Goal: Task Accomplishment & Management: Manage account settings

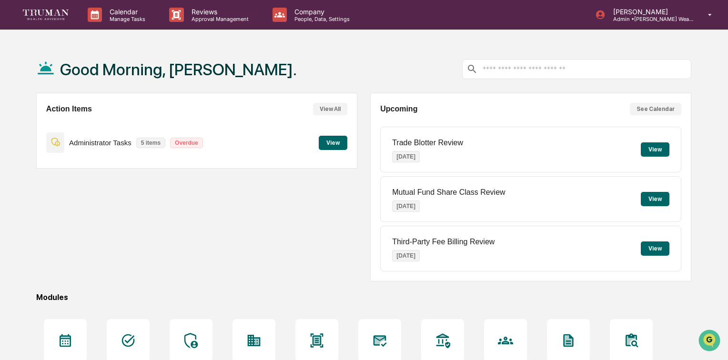
click at [327, 143] on button "View" at bounding box center [333, 143] width 29 height 14
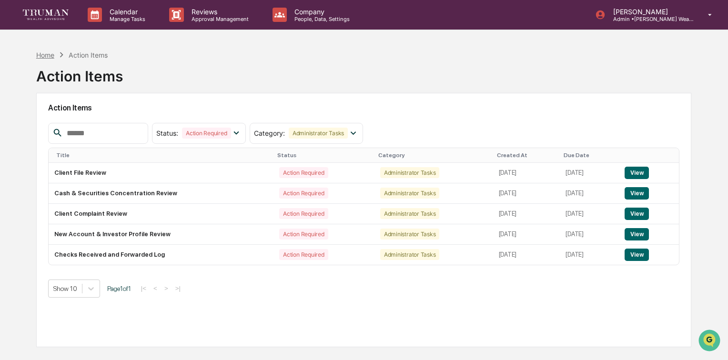
click at [46, 55] on div "Home" at bounding box center [45, 55] width 18 height 8
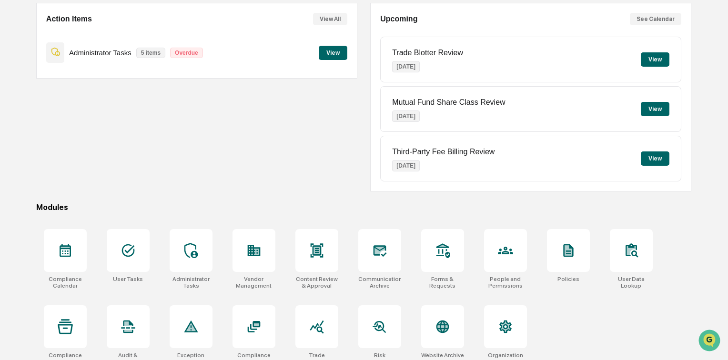
scroll to position [100, 0]
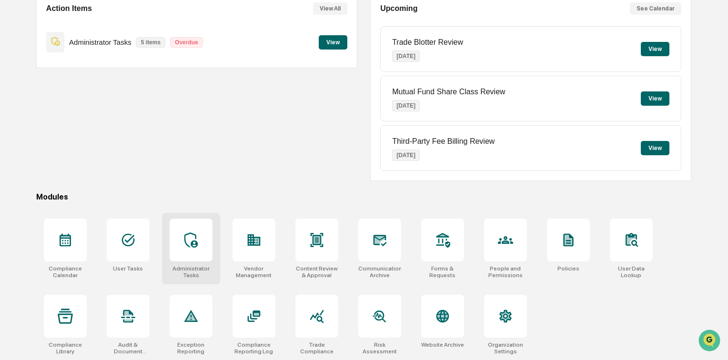
click at [183, 238] on div at bounding box center [191, 240] width 43 height 43
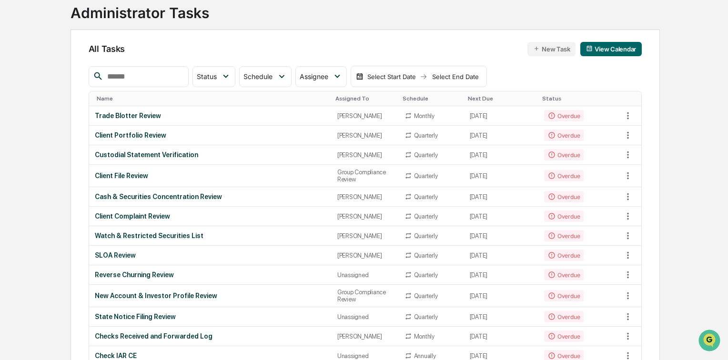
scroll to position [76, 0]
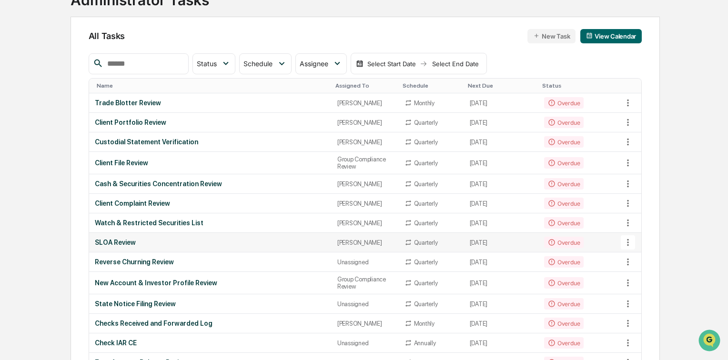
click at [129, 246] on div "SLOA Review" at bounding box center [210, 243] width 231 height 8
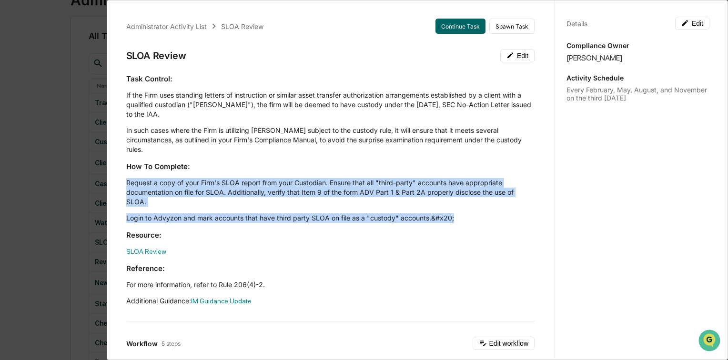
drag, startPoint x: 127, startPoint y: 173, endPoint x: 464, endPoint y: 210, distance: 339.1
click at [464, 210] on div "Task Control: If the Firm uses standing letters of instruction or similar asset…" at bounding box center [330, 190] width 408 height 232
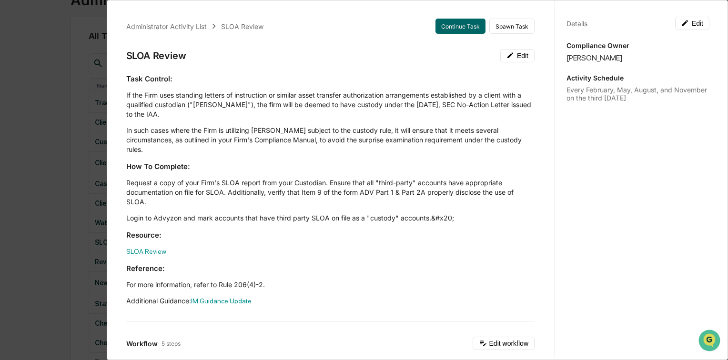
click at [361, 218] on div "Task Control: If the Firm uses standing letters of instruction or similar asset…" at bounding box center [330, 190] width 408 height 232
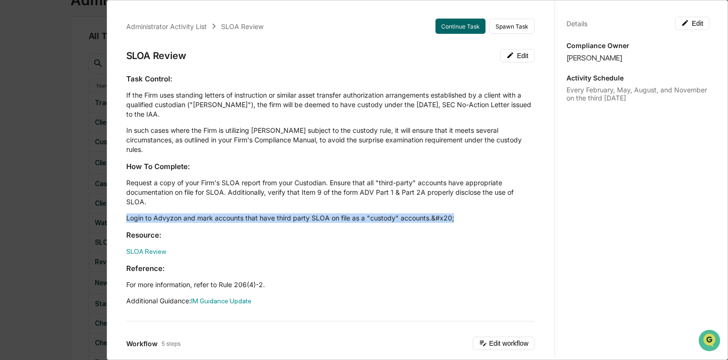
drag, startPoint x: 128, startPoint y: 208, endPoint x: 458, endPoint y: 202, distance: 330.1
click at [458, 202] on div "Task Control: If the Firm uses standing letters of instruction or similar asset…" at bounding box center [330, 190] width 408 height 232
click at [287, 213] on p "Login to Advyzon and mark accounts that have third party SLOA on file as a "cus…" at bounding box center [330, 218] width 408 height 10
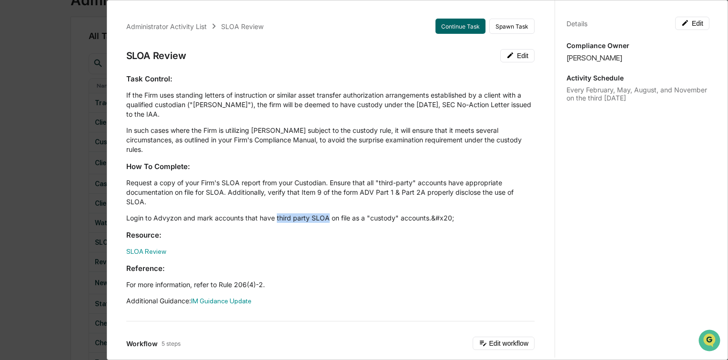
drag, startPoint x: 276, startPoint y: 209, endPoint x: 328, endPoint y: 210, distance: 51.9
click at [328, 213] on p "Login to Advyzon and mark accounts that have third party SLOA on file as a "cus…" at bounding box center [330, 218] width 408 height 10
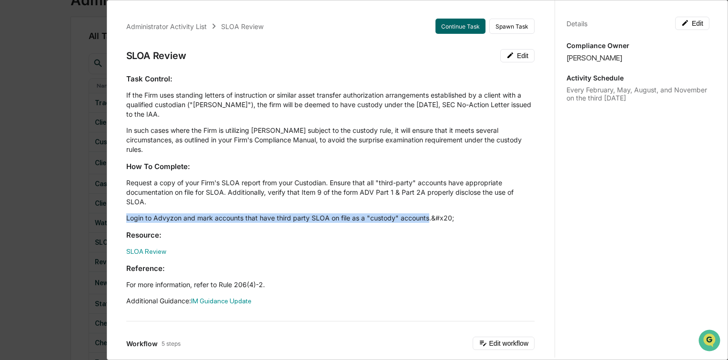
drag, startPoint x: 126, startPoint y: 210, endPoint x: 427, endPoint y: 211, distance: 300.5
click at [427, 213] on p "Login to Advyzon and mark accounts that have third party SLOA on file as a "cus…" at bounding box center [330, 218] width 408 height 10
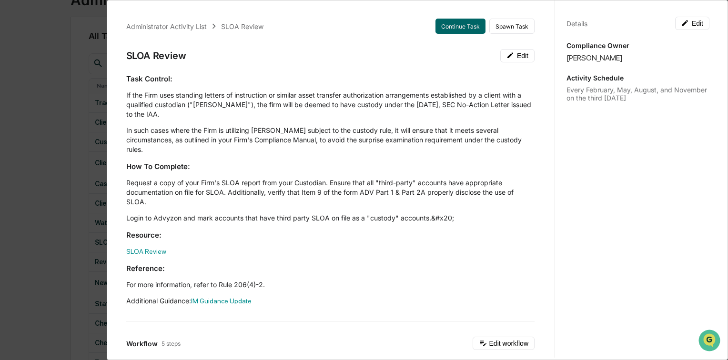
click at [370, 218] on div "Task Control: If the Firm uses standing letters of instruction or similar asset…" at bounding box center [330, 190] width 408 height 232
drag, startPoint x: 275, startPoint y: 209, endPoint x: 424, endPoint y: 208, distance: 149.1
click at [424, 213] on p "Login to Advyzon and mark accounts that have third party SLOA on file as a "cus…" at bounding box center [330, 218] width 408 height 10
click at [213, 213] on p "Login to Advyzon and mark accounts that have third party SLOA on file as a "cus…" at bounding box center [330, 218] width 408 height 10
drag, startPoint x: 128, startPoint y: 55, endPoint x: 190, endPoint y: 57, distance: 62.4
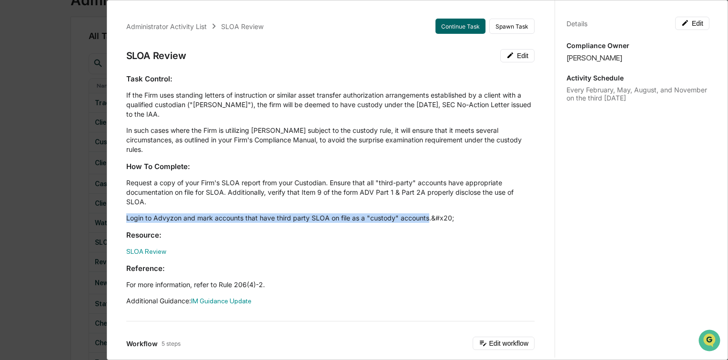
drag, startPoint x: 125, startPoint y: 210, endPoint x: 427, endPoint y: 206, distance: 302.0
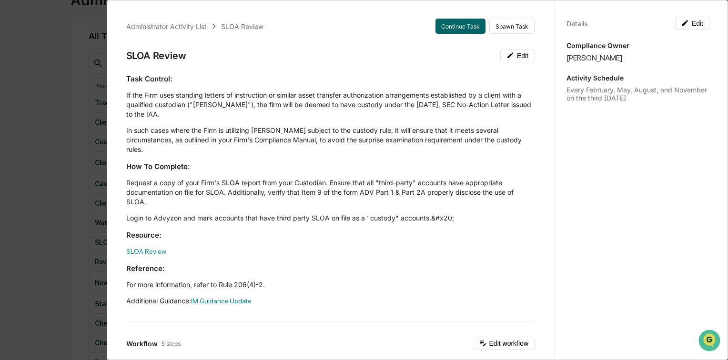
click at [313, 247] on p "SLOA Review" at bounding box center [330, 252] width 408 height 10
drag, startPoint x: 126, startPoint y: 209, endPoint x: 242, endPoint y: 211, distance: 115.7
click at [242, 213] on p "Login to Advyzon and mark accounts that have third party SLOA on file as a "cus…" at bounding box center [330, 218] width 408 height 10
drag, startPoint x: 311, startPoint y: 209, endPoint x: 327, endPoint y: 211, distance: 16.8
click at [327, 213] on p "Login to Advyzon and mark accounts that have third party SLOA on file as a "cus…" at bounding box center [330, 218] width 408 height 10
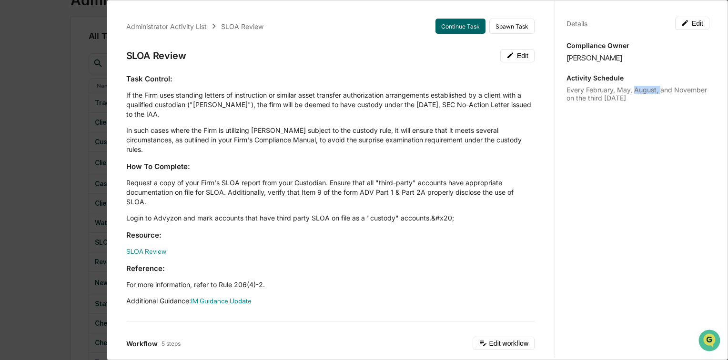
drag, startPoint x: 631, startPoint y: 90, endPoint x: 656, endPoint y: 90, distance: 24.8
click at [656, 90] on div "Every February, May, August, and November on the third Wednesday" at bounding box center [637, 94] width 143 height 16
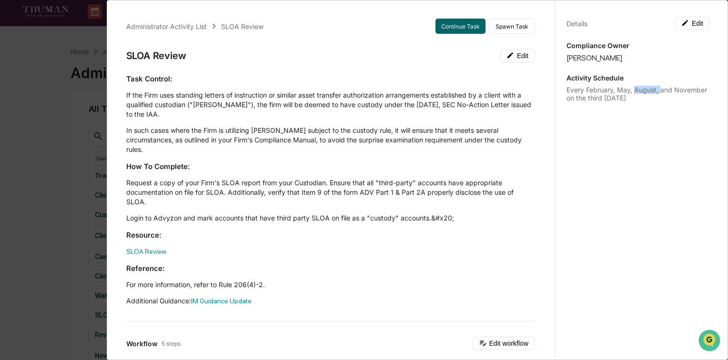
scroll to position [0, 0]
click at [47, 143] on div "Administrator Activity List SLOA Review Continue Task Spawn Task SLOA Review Ed…" at bounding box center [364, 180] width 728 height 360
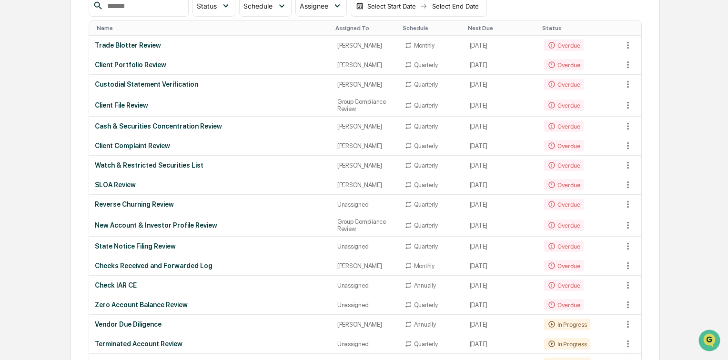
scroll to position [152, 0]
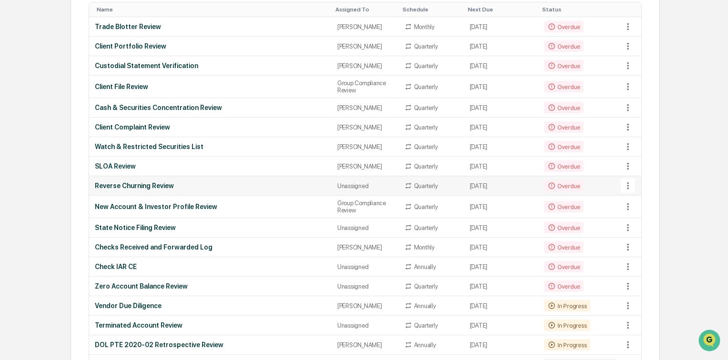
click at [138, 190] on div "Reverse Churning Review" at bounding box center [210, 186] width 231 height 8
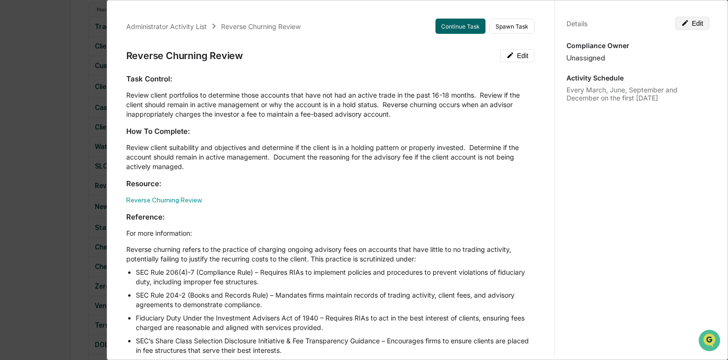
click at [688, 24] on button "Edit" at bounding box center [692, 23] width 34 height 13
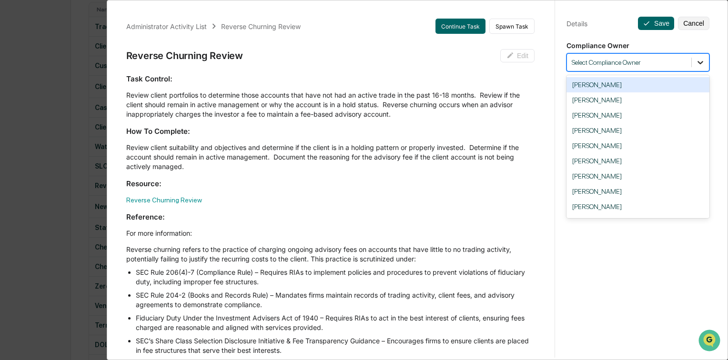
click at [695, 60] on icon at bounding box center [700, 63] width 10 height 10
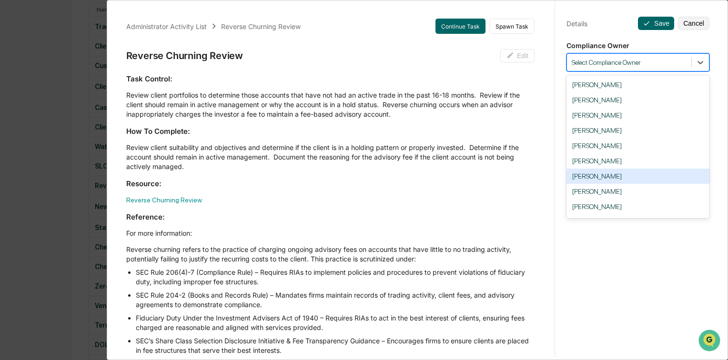
scroll to position [88, 0]
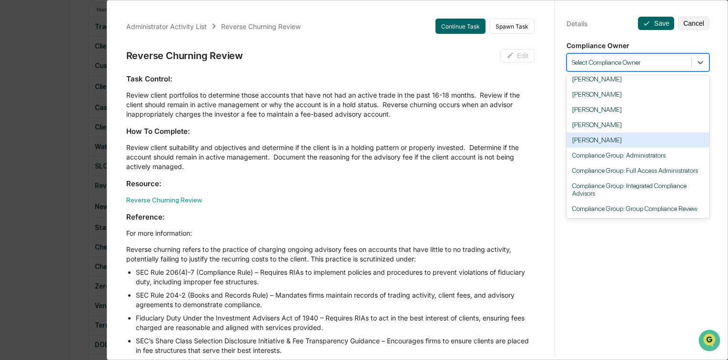
click at [623, 135] on div "[PERSON_NAME]" at bounding box center [637, 139] width 143 height 15
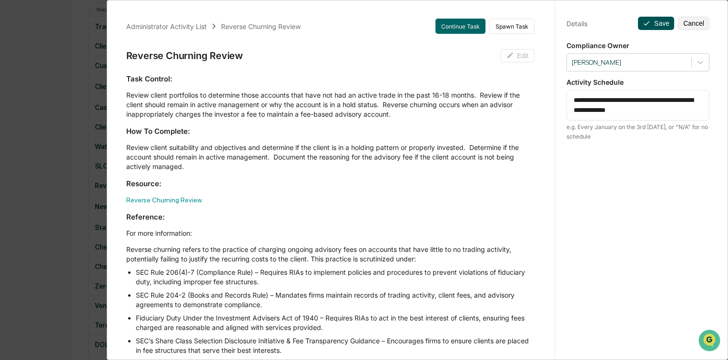
click at [656, 25] on button "Save" at bounding box center [656, 23] width 36 height 13
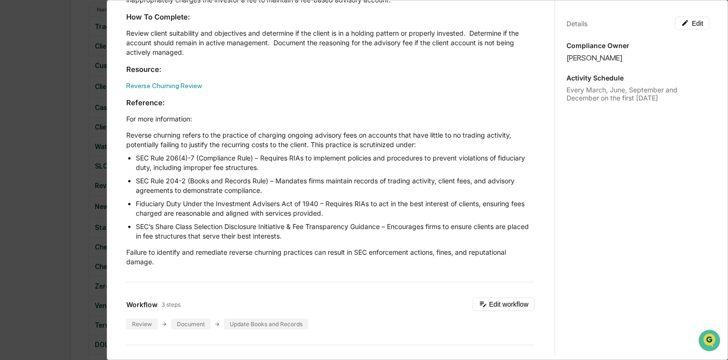
scroll to position [0, 0]
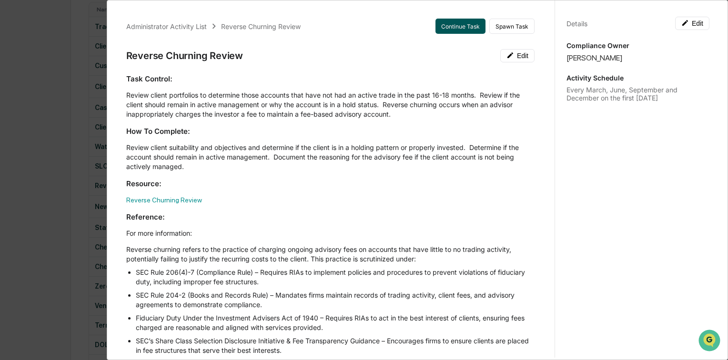
click at [458, 24] on button "Continue Task" at bounding box center [460, 26] width 50 height 15
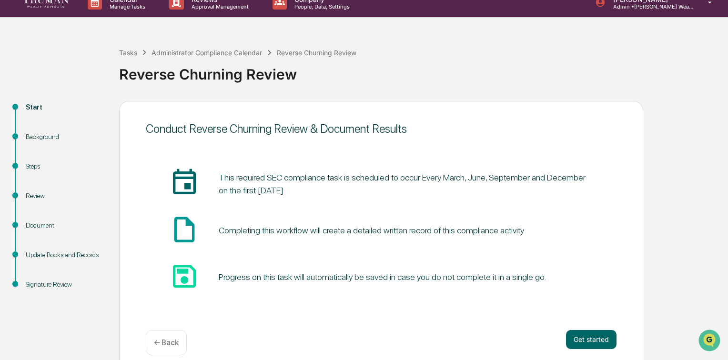
scroll to position [23, 0]
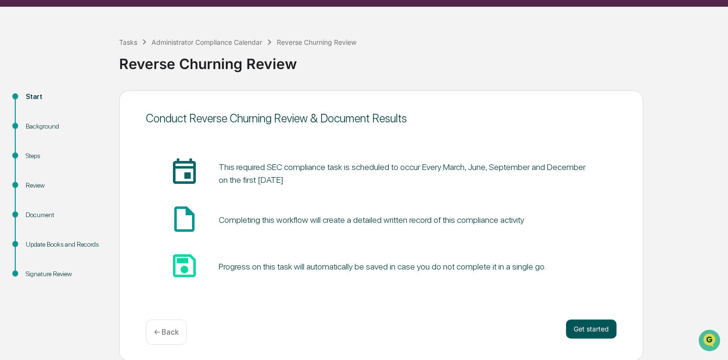
click at [589, 329] on button "Get started" at bounding box center [591, 329] width 50 height 19
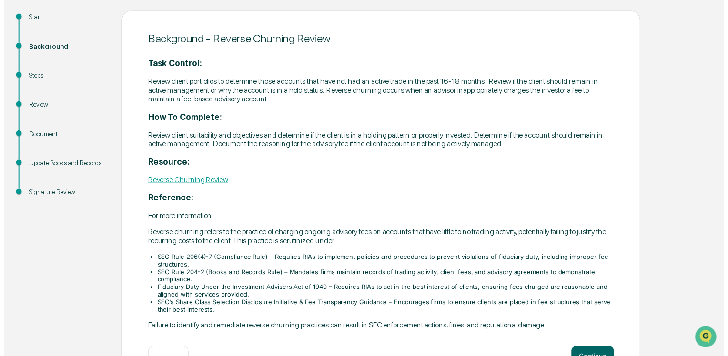
scroll to position [134, 0]
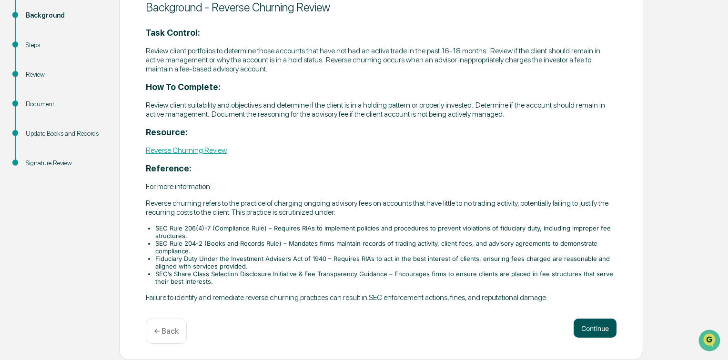
click at [595, 328] on button "Continue" at bounding box center [594, 328] width 43 height 19
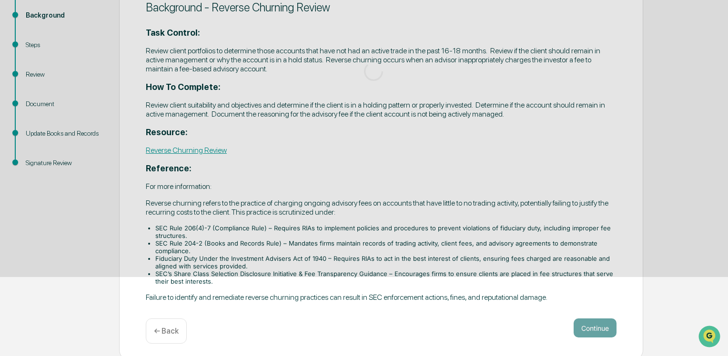
scroll to position [100, 0]
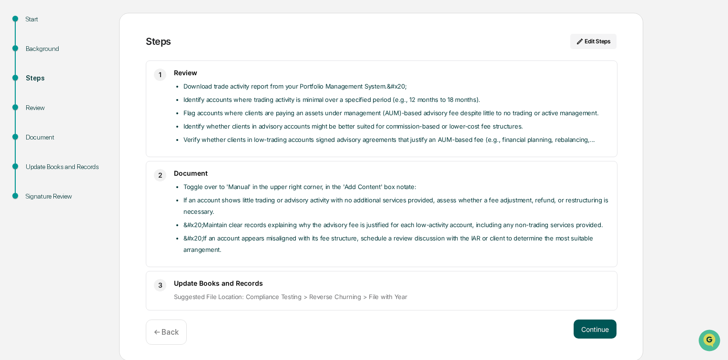
click at [590, 326] on button "Continue" at bounding box center [594, 329] width 43 height 19
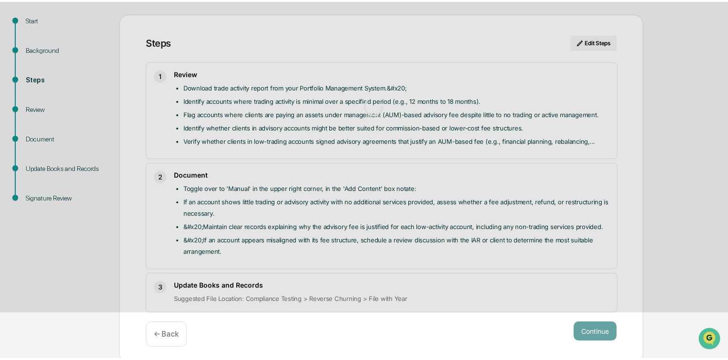
scroll to position [7, 0]
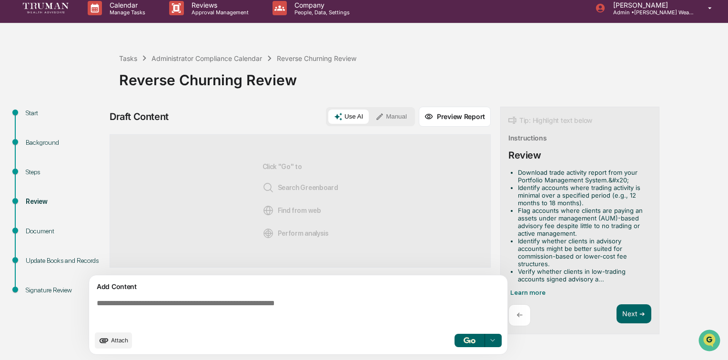
click at [214, 299] on textarea at bounding box center [300, 312] width 414 height 34
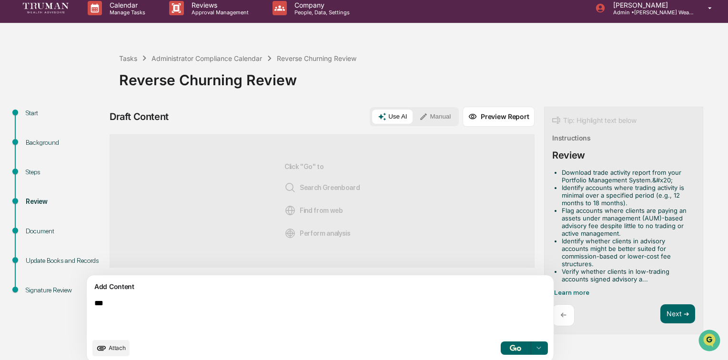
type textarea "***"
click at [413, 110] on button "Manual" at bounding box center [434, 117] width 43 height 14
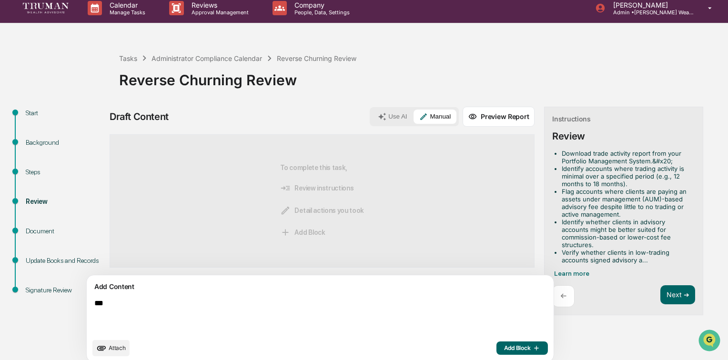
click at [504, 346] on span "Add Block" at bounding box center [522, 348] width 36 height 8
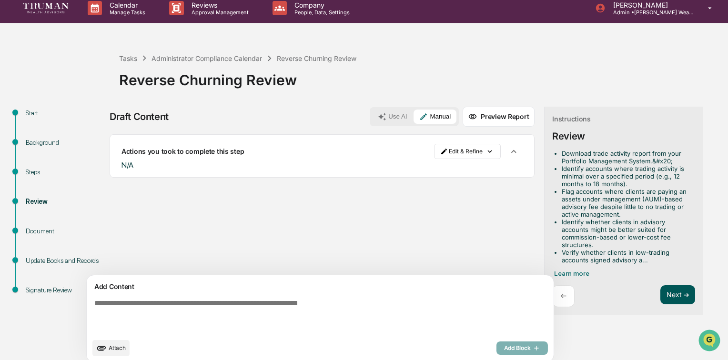
click at [660, 293] on button "Next ➔" at bounding box center [677, 295] width 35 height 20
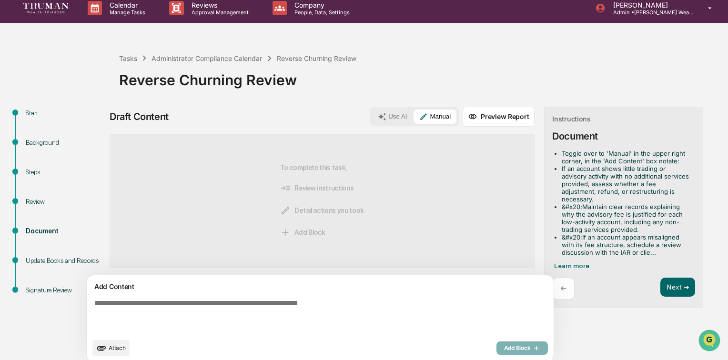
click at [268, 306] on textarea at bounding box center [297, 316] width 414 height 42
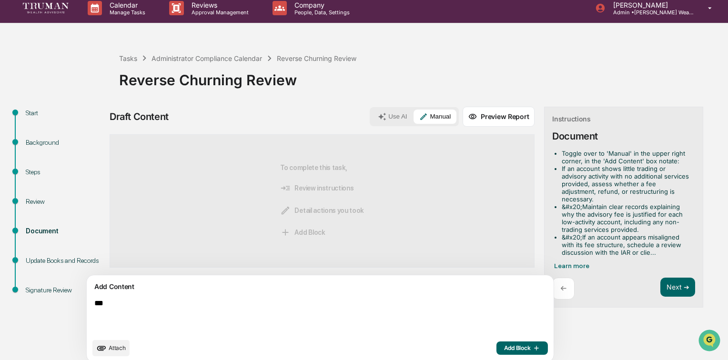
type textarea "***"
click at [504, 346] on span "Add Block" at bounding box center [522, 348] width 36 height 8
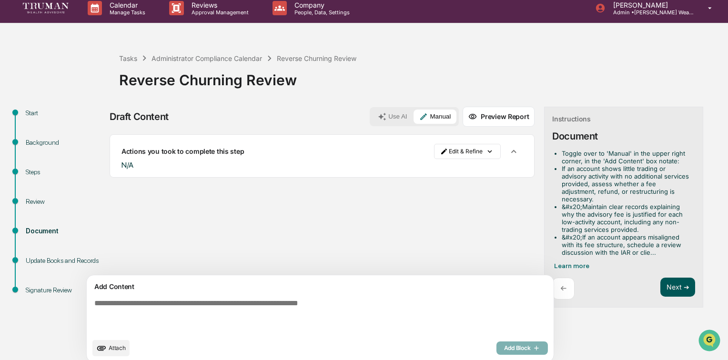
click at [660, 280] on button "Next ➔" at bounding box center [677, 288] width 35 height 20
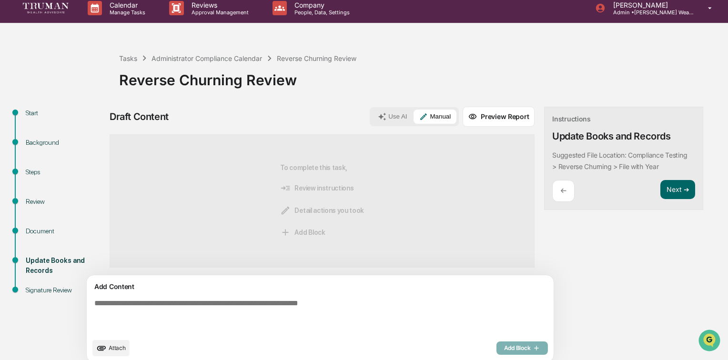
click at [185, 301] on textarea at bounding box center [297, 316] width 414 height 42
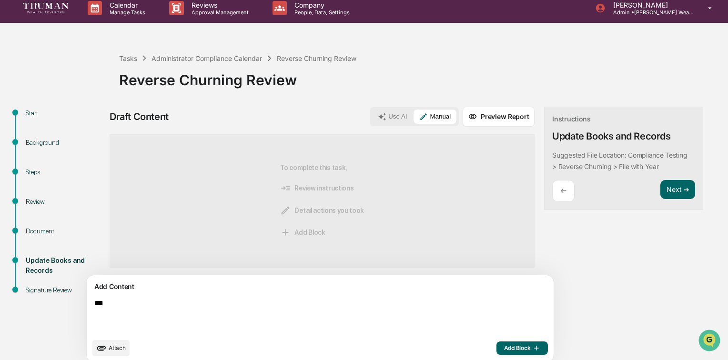
drag, startPoint x: 175, startPoint y: 298, endPoint x: 74, endPoint y: 295, distance: 101.5
click at [74, 297] on div "Start Background Steps Review Document Update Books and Records Signature Revie…" at bounding box center [364, 237] width 718 height 261
type textarea "***"
click at [504, 348] on span "Add Block" at bounding box center [522, 348] width 36 height 8
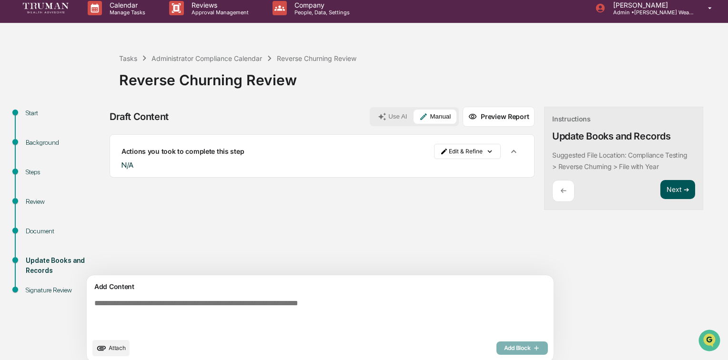
click at [660, 189] on button "Next ➔" at bounding box center [677, 190] width 35 height 20
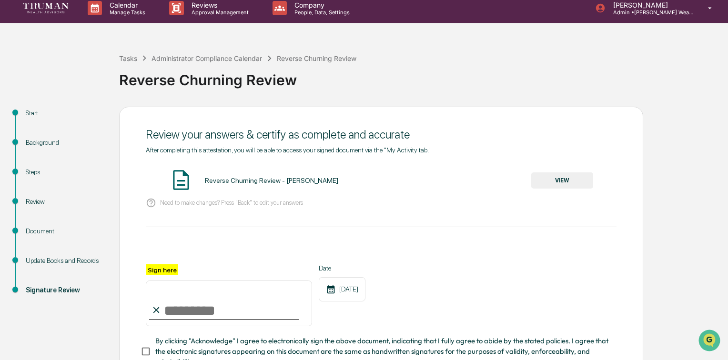
click at [223, 311] on input "Sign here" at bounding box center [229, 304] width 166 height 46
type input "**********"
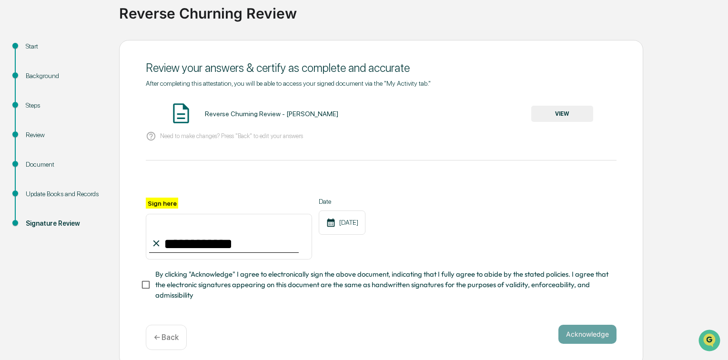
scroll to position [82, 0]
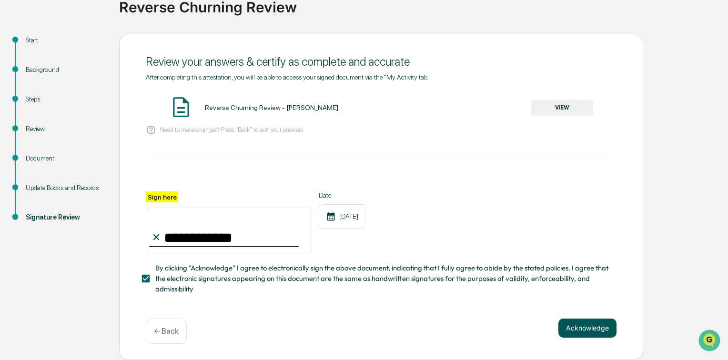
click at [581, 328] on button "Acknowledge" at bounding box center [587, 328] width 58 height 19
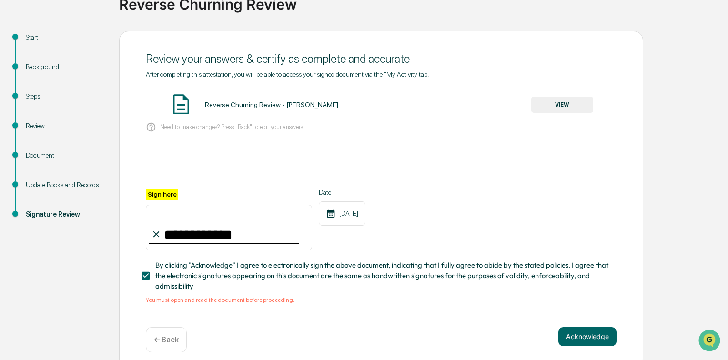
click at [551, 108] on button "VIEW" at bounding box center [562, 105] width 62 height 16
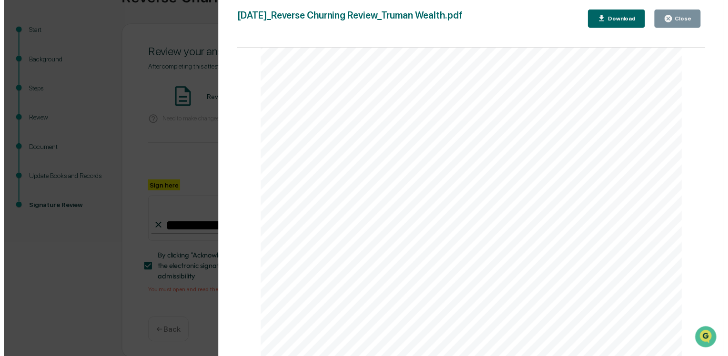
scroll to position [94, 0]
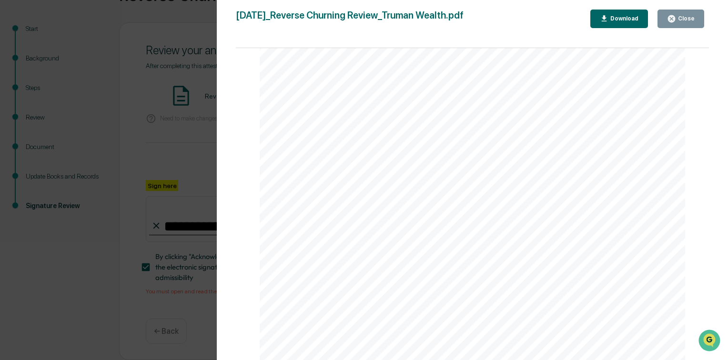
click at [684, 14] on button "Close" at bounding box center [680, 19] width 47 height 19
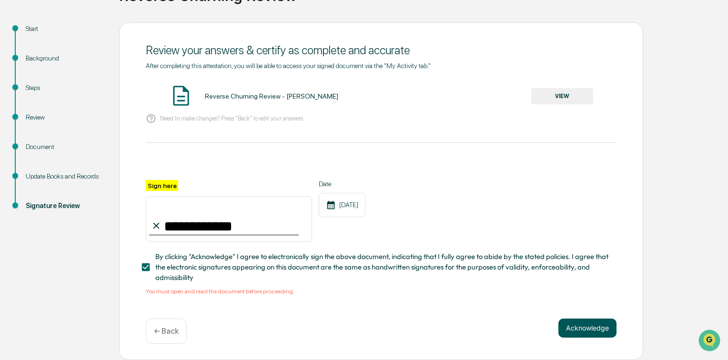
click at [583, 331] on button "Acknowledge" at bounding box center [587, 328] width 58 height 19
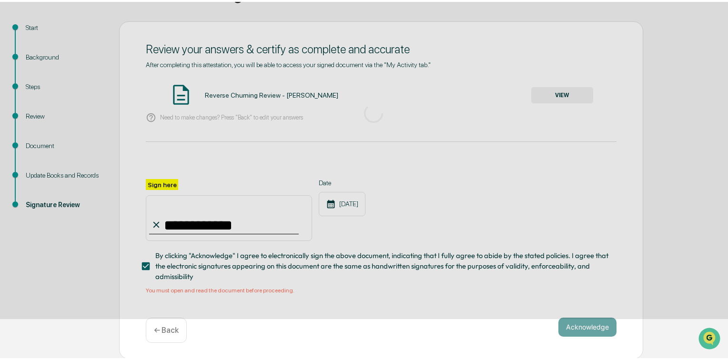
scroll to position [23, 0]
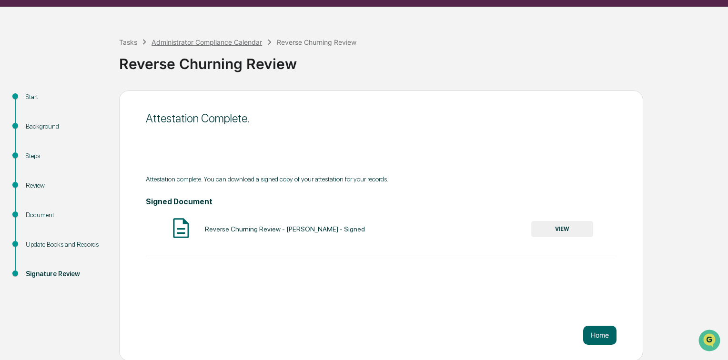
click at [185, 40] on div "Administrator Compliance Calendar" at bounding box center [206, 42] width 110 height 8
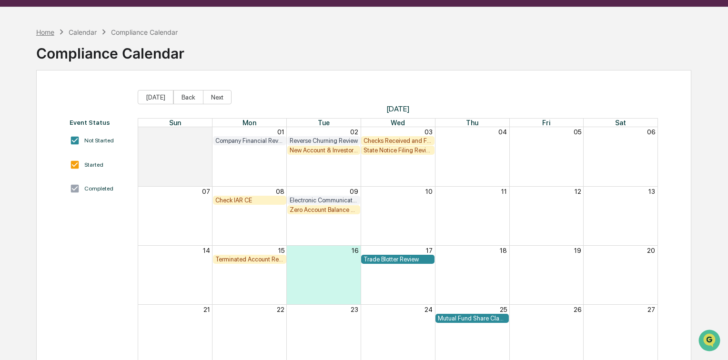
click at [49, 30] on div "Home" at bounding box center [45, 32] width 18 height 8
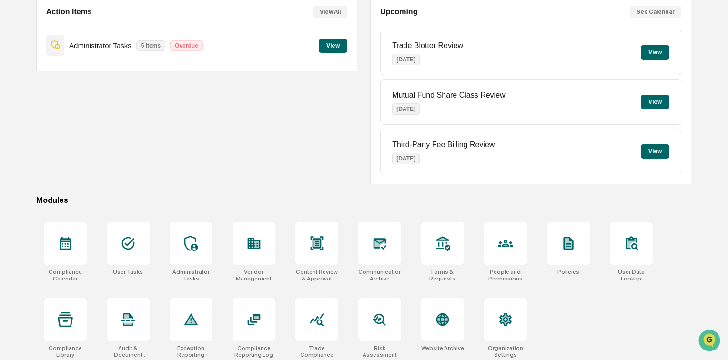
scroll to position [99, 0]
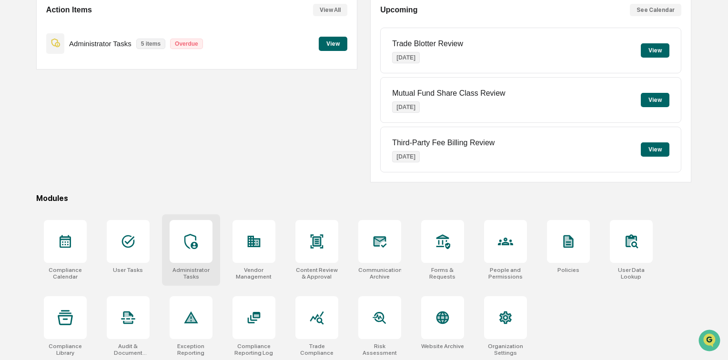
click at [179, 248] on div at bounding box center [191, 241] width 43 height 43
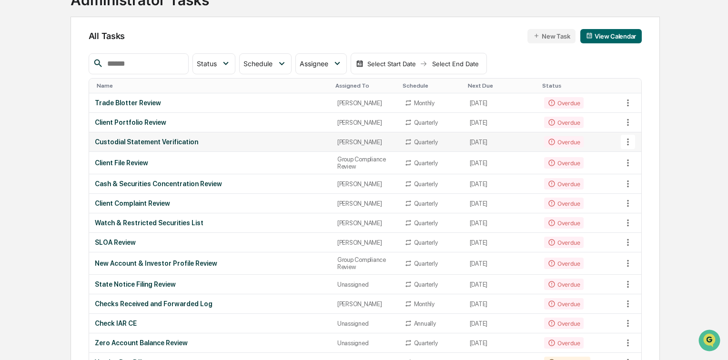
scroll to position [114, 0]
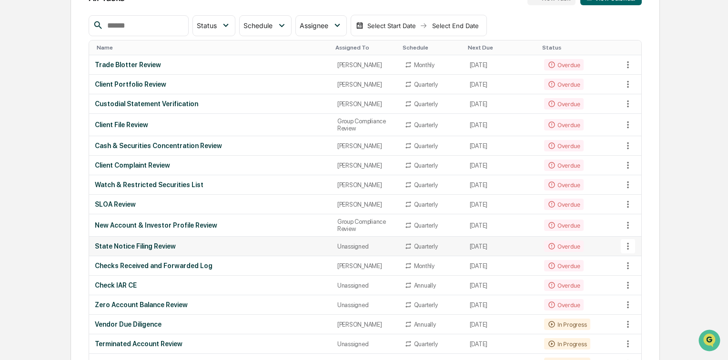
click at [157, 250] on div "State Notice Filing Review" at bounding box center [210, 246] width 231 height 8
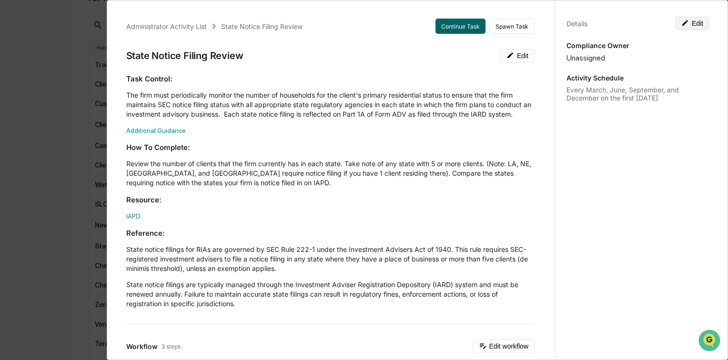
click at [689, 22] on button "Edit" at bounding box center [692, 23] width 34 height 13
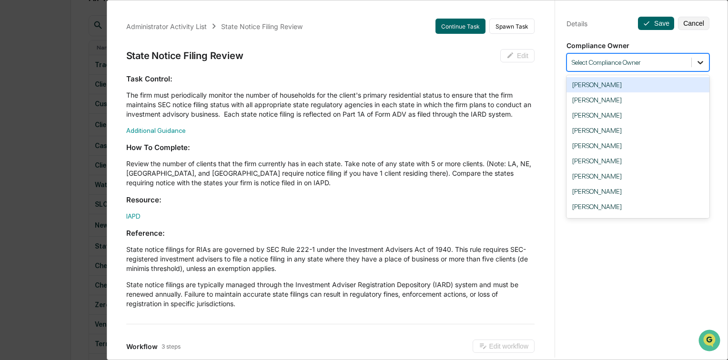
click at [695, 60] on icon at bounding box center [700, 63] width 10 height 10
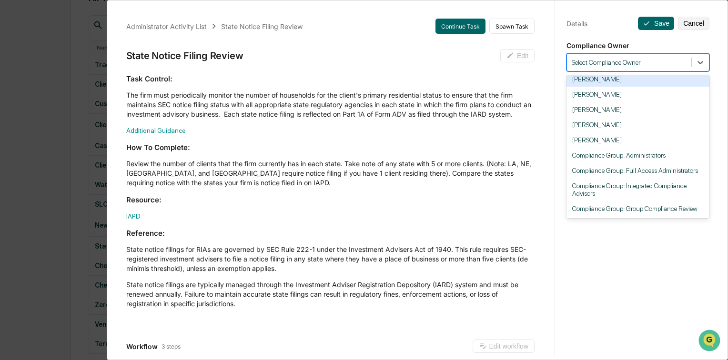
scroll to position [88, 0]
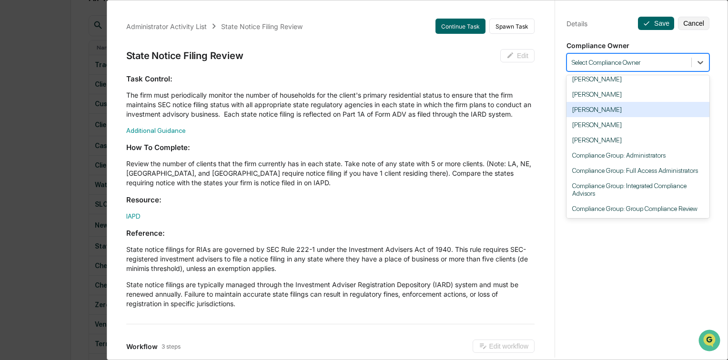
click at [618, 109] on div "[PERSON_NAME]" at bounding box center [637, 109] width 143 height 15
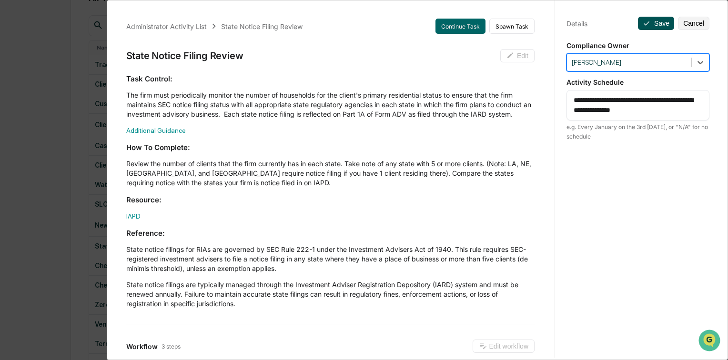
click at [658, 23] on button "Save" at bounding box center [656, 23] width 36 height 13
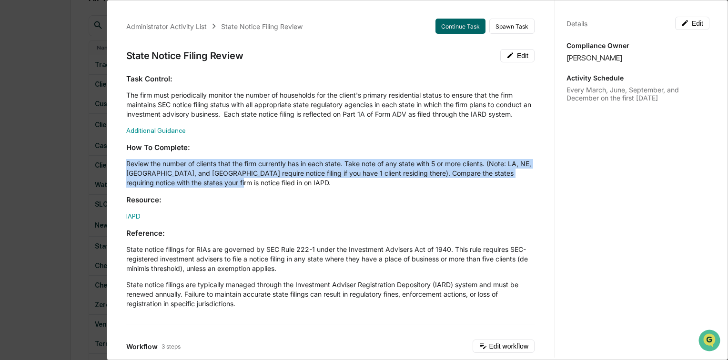
drag, startPoint x: 126, startPoint y: 163, endPoint x: 227, endPoint y: 184, distance: 103.2
click at [227, 184] on p "Review the number of clients that the firm currently has in each state. Take no…" at bounding box center [330, 173] width 408 height 29
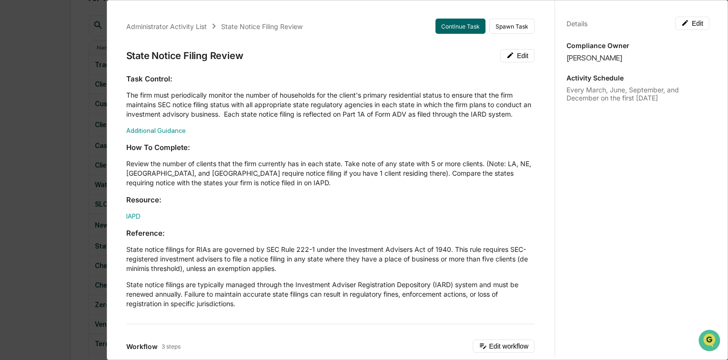
click at [56, 107] on div "Administrator Activity List State Notice Filing Review Continue Task Spawn Task…" at bounding box center [364, 180] width 728 height 360
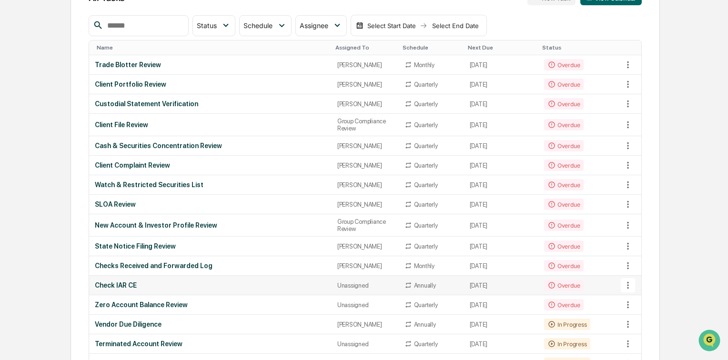
click at [116, 289] on div "Check IAR CE" at bounding box center [210, 285] width 231 height 8
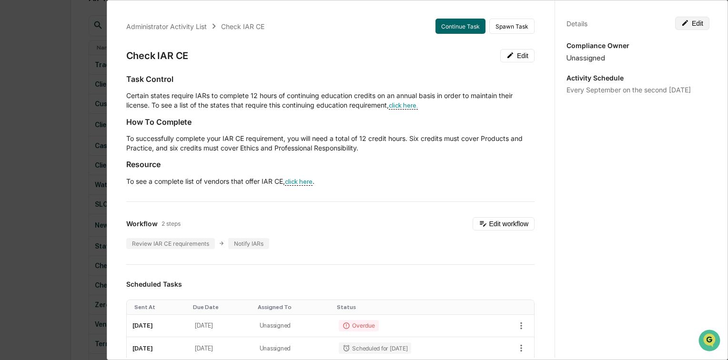
click at [693, 23] on button "Edit" at bounding box center [692, 23] width 34 height 13
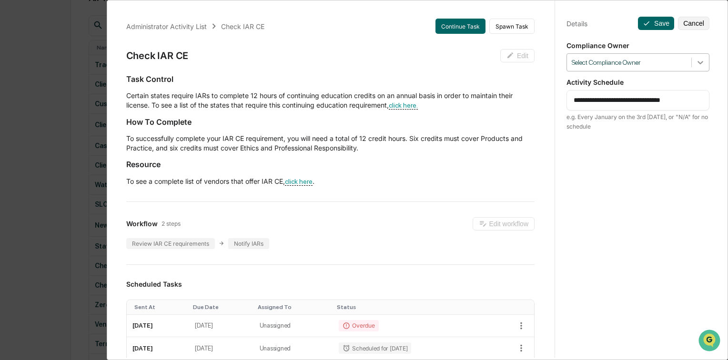
click at [696, 60] on icon at bounding box center [700, 63] width 10 height 10
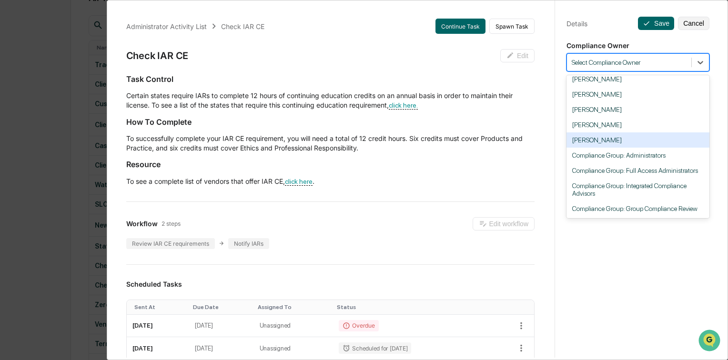
click at [645, 141] on div "[PERSON_NAME]" at bounding box center [637, 139] width 143 height 15
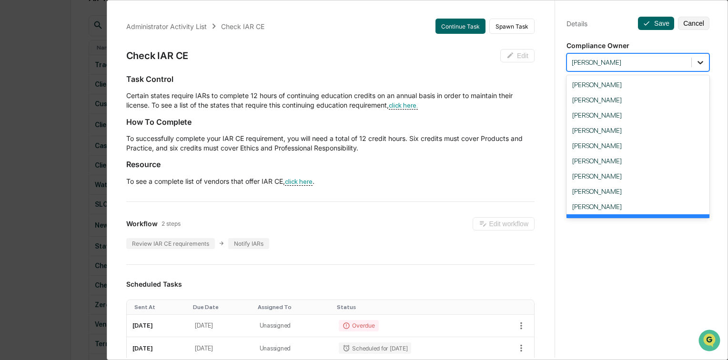
click at [699, 63] on icon at bounding box center [700, 63] width 10 height 10
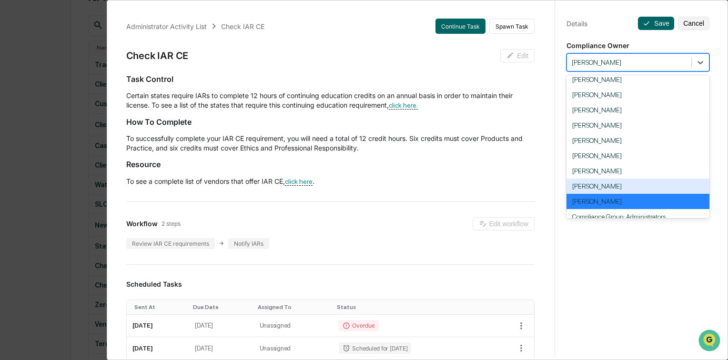
click at [643, 187] on div "[PERSON_NAME]" at bounding box center [637, 186] width 143 height 15
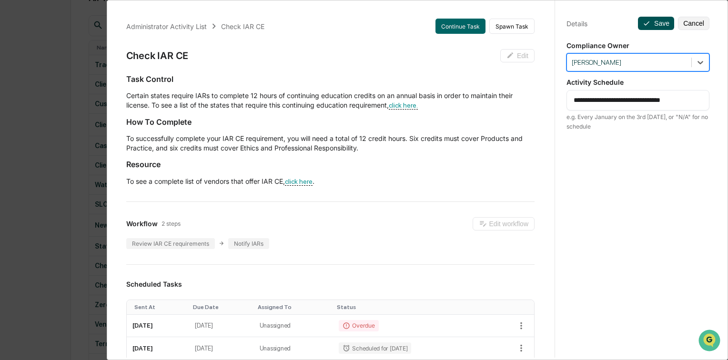
click at [659, 21] on button "Save" at bounding box center [656, 23] width 36 height 13
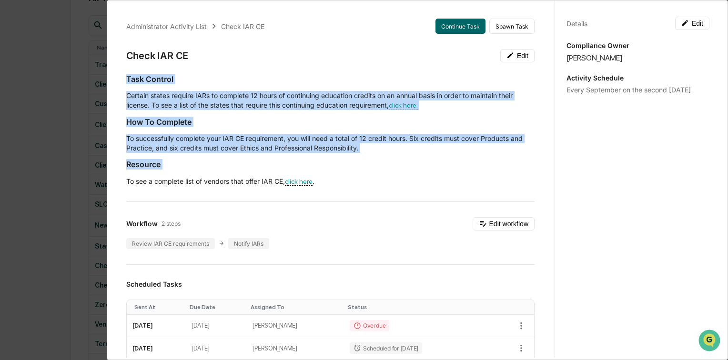
drag, startPoint x: 149, startPoint y: 180, endPoint x: 339, endPoint y: 187, distance: 190.6
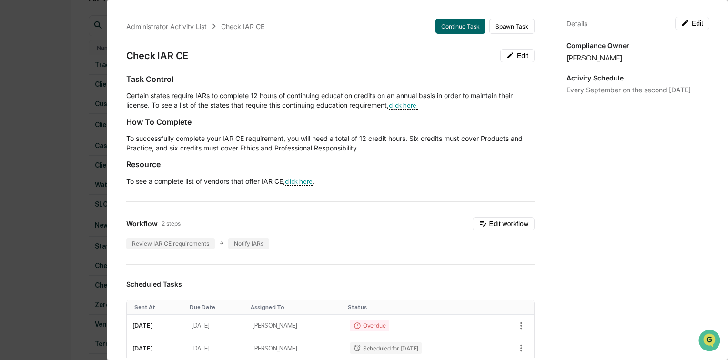
click at [295, 181] on u "click here" at bounding box center [299, 182] width 28 height 8
click at [300, 181] on u "click here" at bounding box center [299, 182] width 28 height 8
click at [298, 181] on u "click here" at bounding box center [299, 182] width 28 height 8
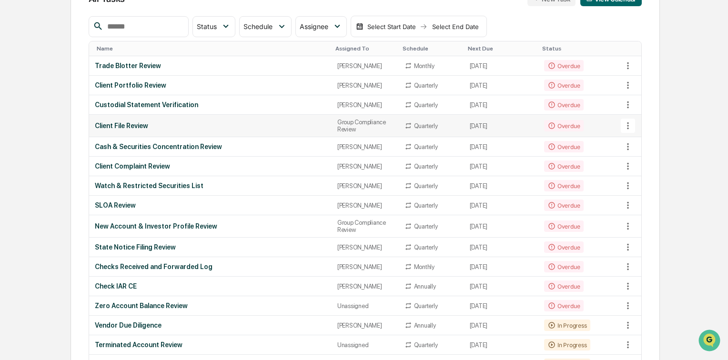
scroll to position [114, 0]
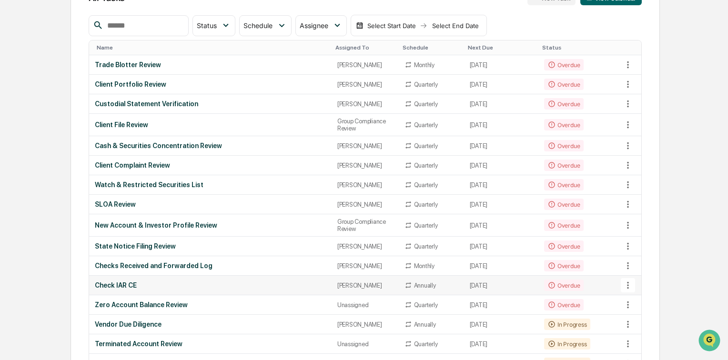
click at [128, 289] on div "Check IAR CE" at bounding box center [210, 285] width 231 height 8
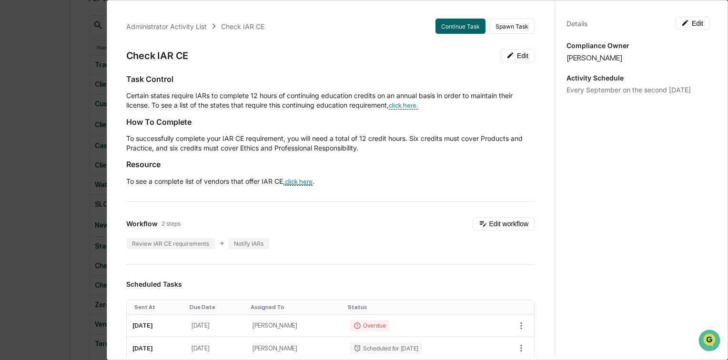
click at [296, 180] on u "click here" at bounding box center [299, 182] width 28 height 8
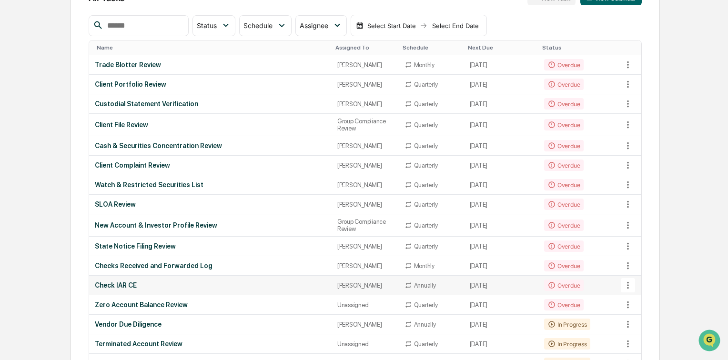
click at [130, 289] on div "Check IAR CE" at bounding box center [210, 285] width 231 height 8
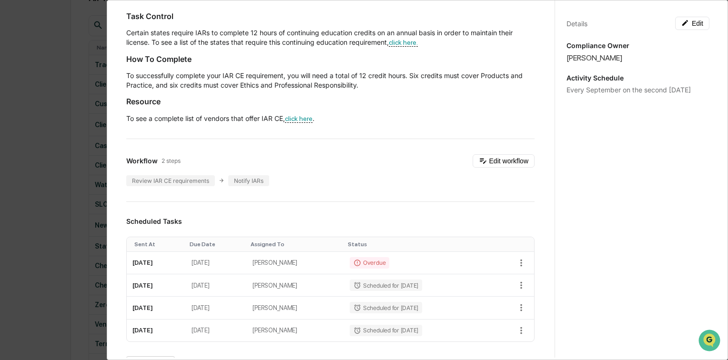
scroll to position [76, 0]
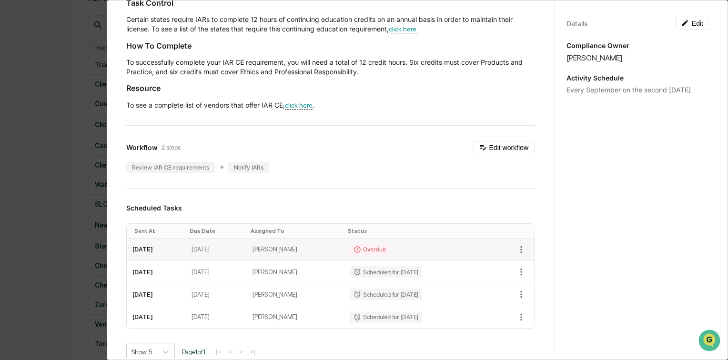
drag, startPoint x: 192, startPoint y: 253, endPoint x: 131, endPoint y: 249, distance: 61.1
click at [131, 249] on td "[DATE]" at bounding box center [157, 250] width 60 height 22
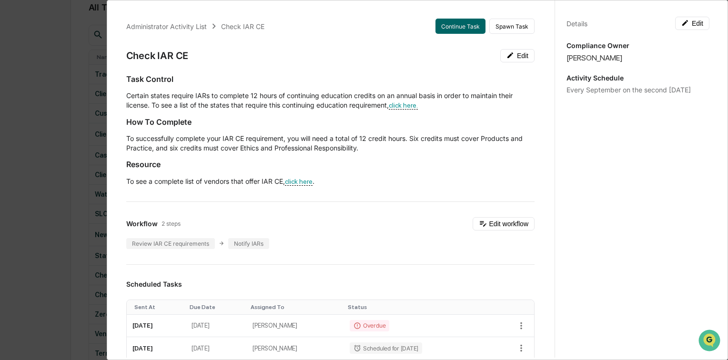
scroll to position [84, 0]
click at [692, 25] on button "Edit" at bounding box center [692, 23] width 34 height 13
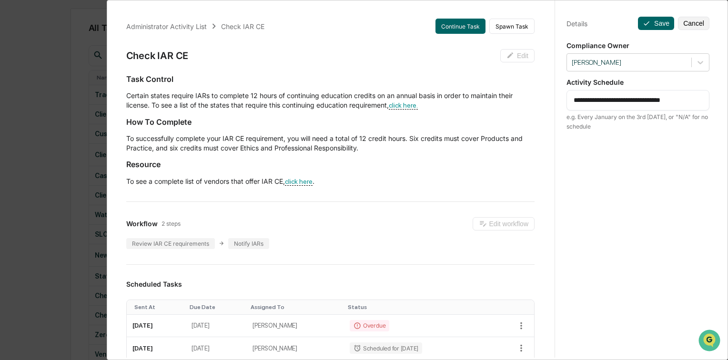
click at [650, 104] on textarea "**********" at bounding box center [637, 100] width 129 height 10
click at [595, 99] on textarea "**********" at bounding box center [637, 100] width 129 height 10
type textarea "**********"
click at [655, 25] on button "Save" at bounding box center [656, 23] width 36 height 13
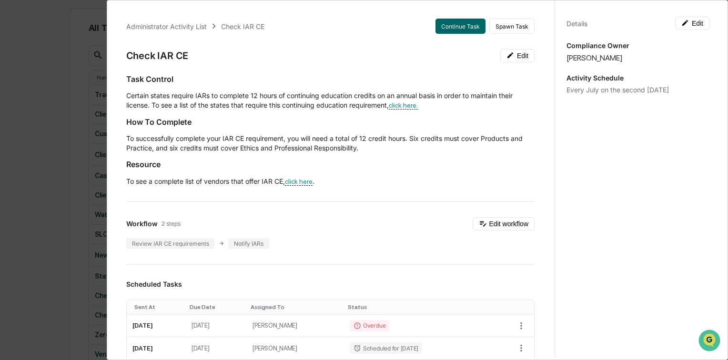
click at [55, 119] on div "Administrator Activity List Check IAR CE Continue Task Spawn Task Check IAR CE …" at bounding box center [364, 180] width 728 height 360
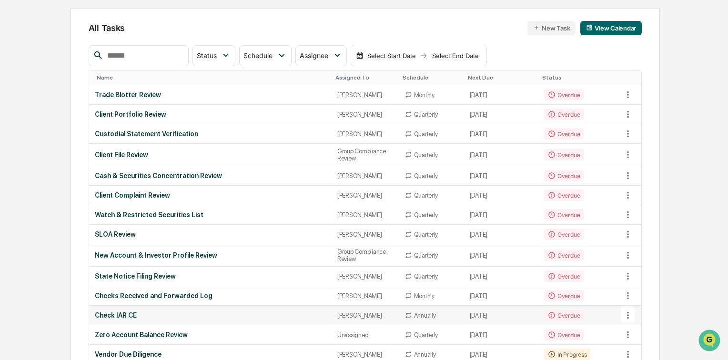
click at [116, 319] on div "Check IAR CE" at bounding box center [210, 315] width 231 height 8
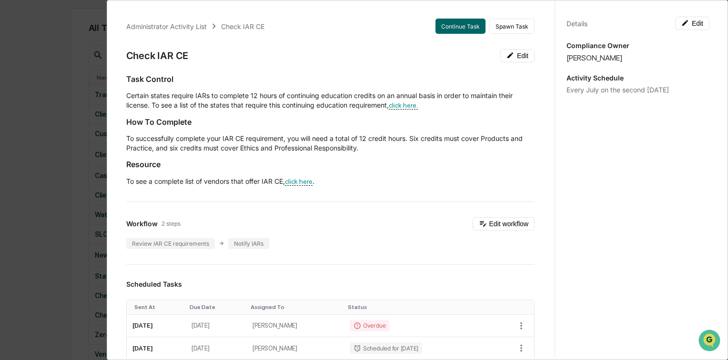
scroll to position [76, 0]
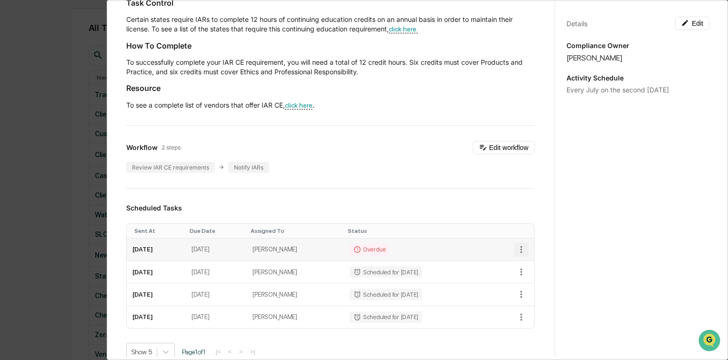
click at [520, 250] on icon "button" at bounding box center [521, 249] width 2 height 7
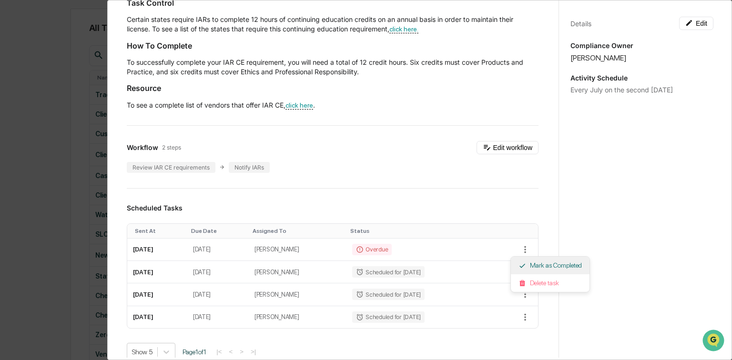
click at [553, 268] on li "Mark as Completed" at bounding box center [550, 266] width 79 height 18
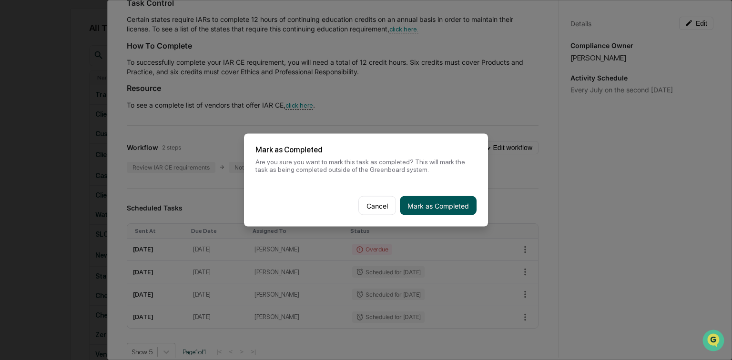
click at [428, 209] on button "Mark as Completed" at bounding box center [438, 205] width 77 height 19
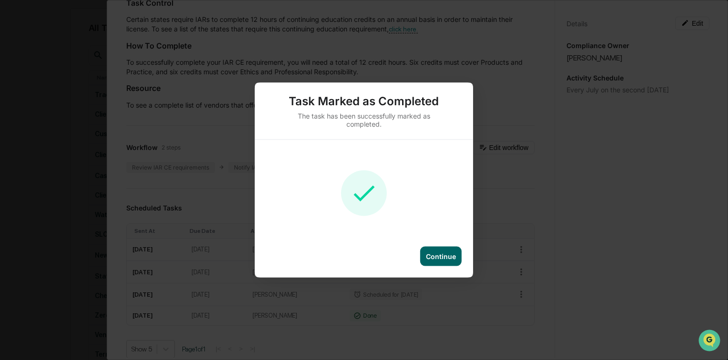
click at [444, 257] on div "Continue" at bounding box center [441, 256] width 30 height 8
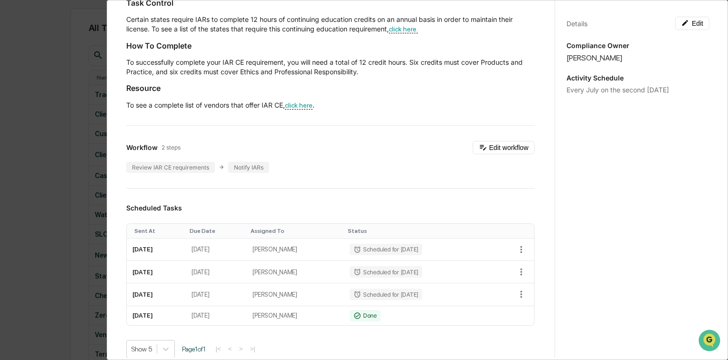
click at [49, 94] on div "Administrator Activity List Check IAR CE Start Task Spawn Task Check IAR CE Edi…" at bounding box center [364, 180] width 728 height 360
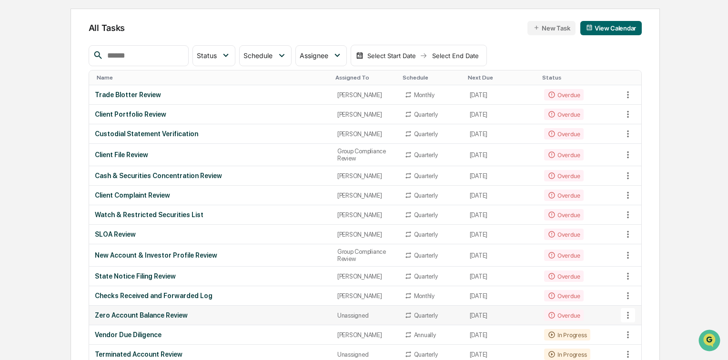
click at [155, 319] on div "Zero Account Balance Review" at bounding box center [210, 315] width 231 height 8
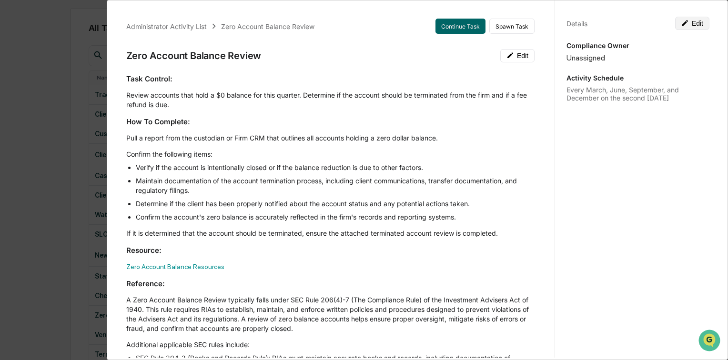
click at [691, 22] on button "Edit" at bounding box center [692, 23] width 34 height 13
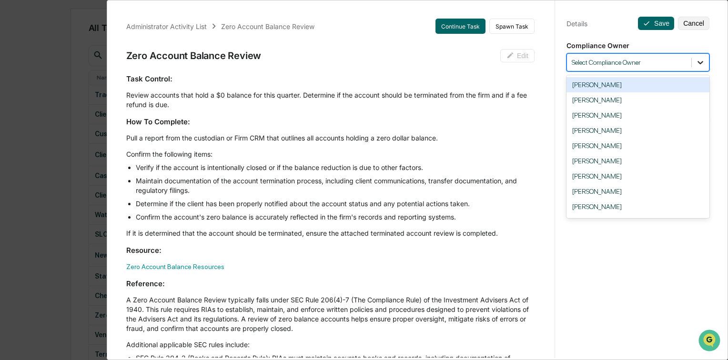
click at [695, 64] on icon at bounding box center [700, 63] width 10 height 10
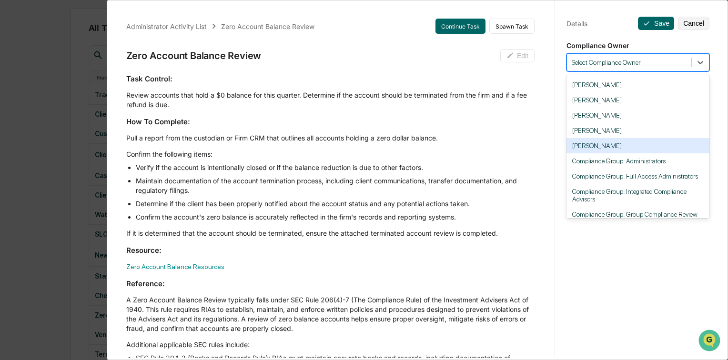
click at [596, 153] on div "[PERSON_NAME]" at bounding box center [637, 145] width 143 height 15
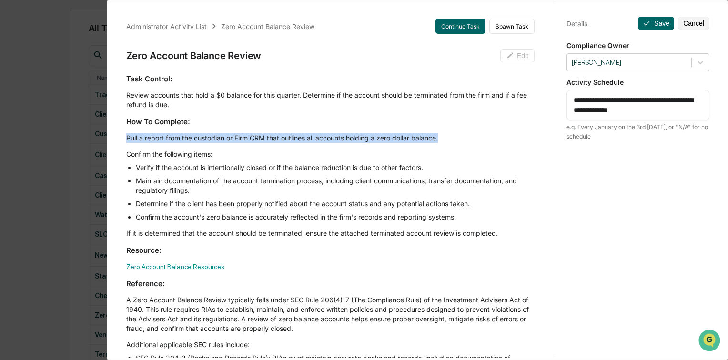
drag, startPoint x: 122, startPoint y: 139, endPoint x: 458, endPoint y: 138, distance: 335.8
drag, startPoint x: 461, startPoint y: 217, endPoint x: 137, endPoint y: 214, distance: 323.9
click at [137, 214] on li "Confirm the account's zero balance is accurately reflected in the firm's record…" at bounding box center [335, 217] width 399 height 10
drag, startPoint x: 124, startPoint y: 136, endPoint x: 451, endPoint y: 139, distance: 326.7
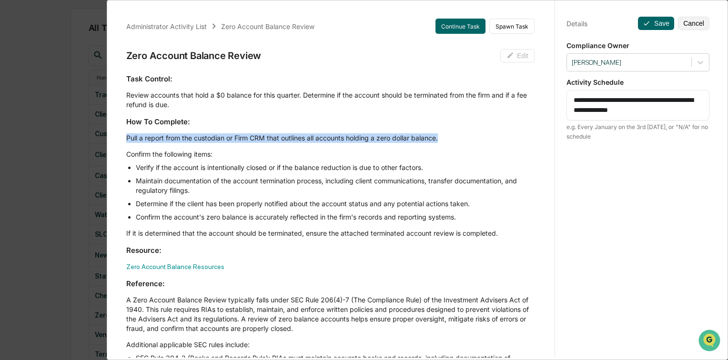
click at [653, 23] on button "Save" at bounding box center [656, 23] width 36 height 13
click at [652, 25] on button "Save" at bounding box center [656, 23] width 36 height 13
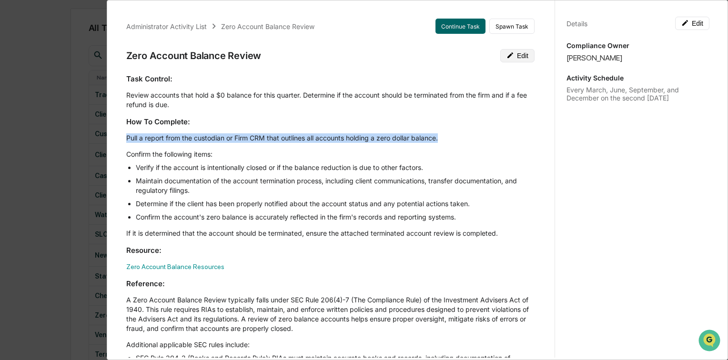
click at [518, 57] on button "Edit" at bounding box center [517, 55] width 34 height 13
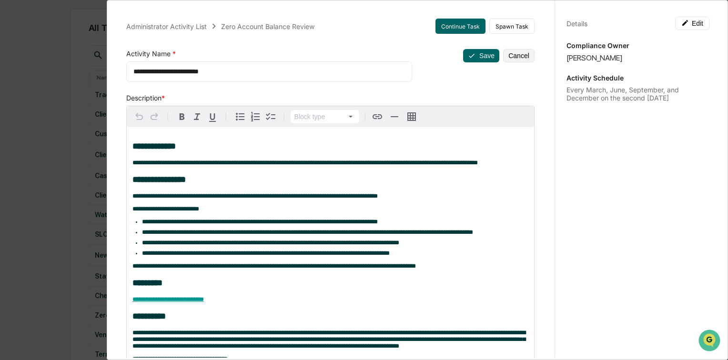
click at [240, 184] on h3 "**********" at bounding box center [330, 180] width 396 height 10
click at [406, 197] on p "**********" at bounding box center [330, 196] width 396 height 7
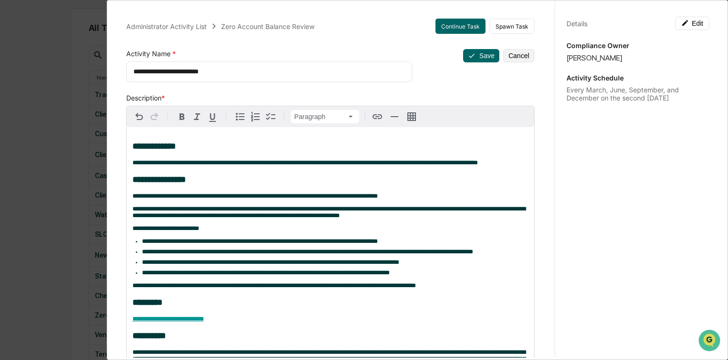
click at [237, 244] on span "**********" at bounding box center [260, 241] width 236 height 6
click at [248, 255] on span "**********" at bounding box center [307, 252] width 331 height 6
click at [242, 244] on span "**********" at bounding box center [260, 241] width 236 height 6
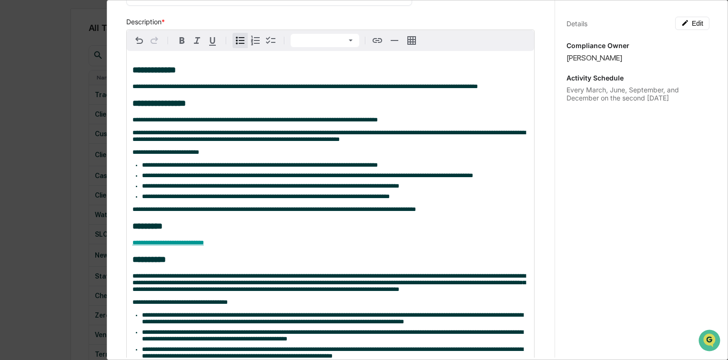
scroll to position [38, 0]
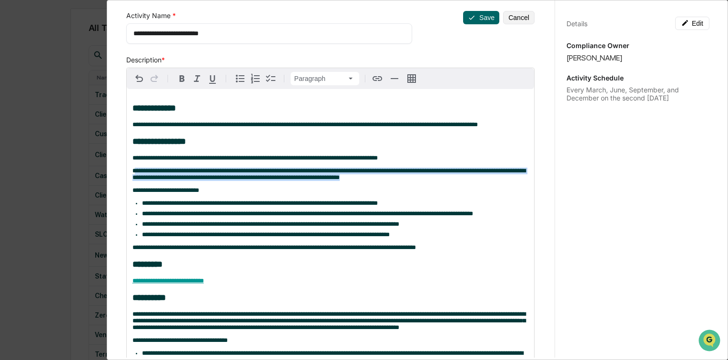
drag, startPoint x: 134, startPoint y: 173, endPoint x: 383, endPoint y: 182, distance: 248.8
click at [383, 181] on p "**********" at bounding box center [330, 174] width 396 height 13
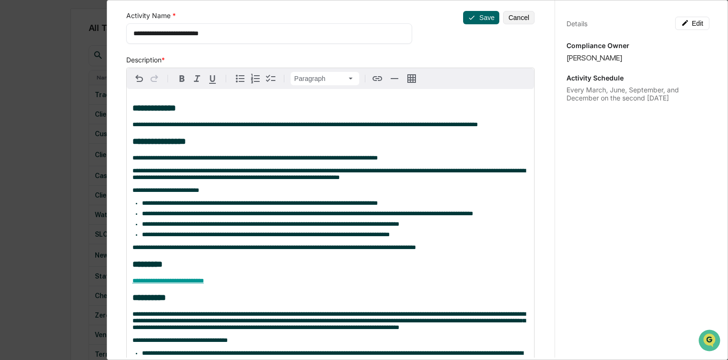
click at [246, 206] on span "**********" at bounding box center [260, 203] width 236 height 6
click at [474, 17] on button "Save" at bounding box center [481, 17] width 36 height 13
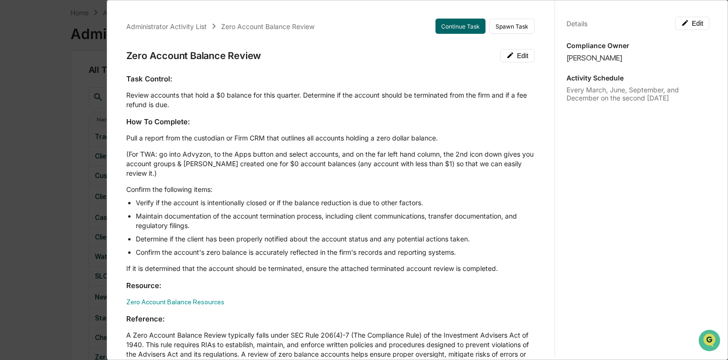
scroll to position [0, 0]
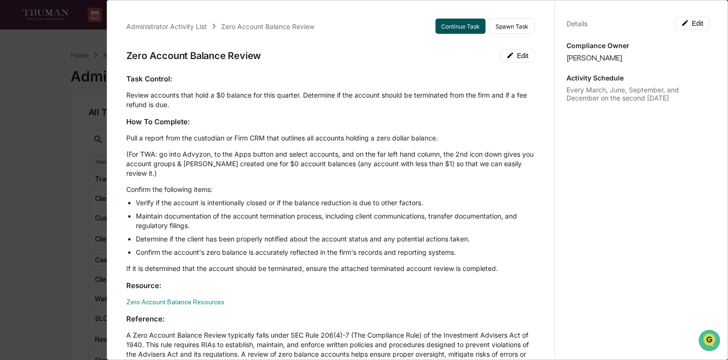
click at [451, 27] on button "Continue Task" at bounding box center [460, 26] width 50 height 15
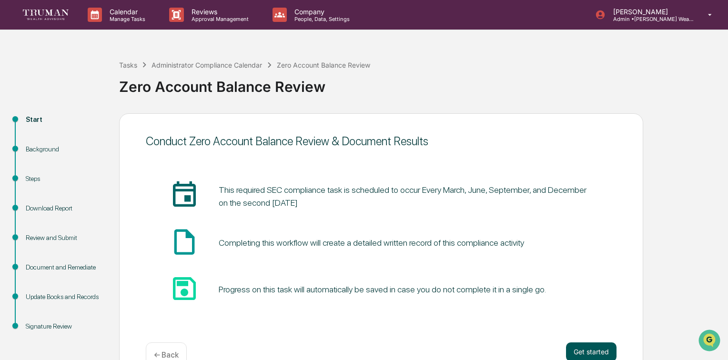
click at [585, 353] on button "Get started" at bounding box center [591, 351] width 50 height 19
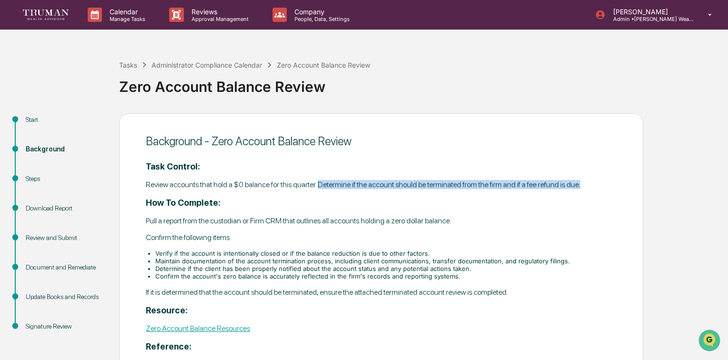
drag, startPoint x: 319, startPoint y: 185, endPoint x: 590, endPoint y: 187, distance: 271.0
click at [590, 187] on p "Review accounts that hold a $0 balance for this quarter. Determine if the accou…" at bounding box center [381, 184] width 471 height 9
click at [336, 181] on p "Review accounts that hold a $0 balance for this quarter. Determine if the accou…" at bounding box center [381, 184] width 471 height 9
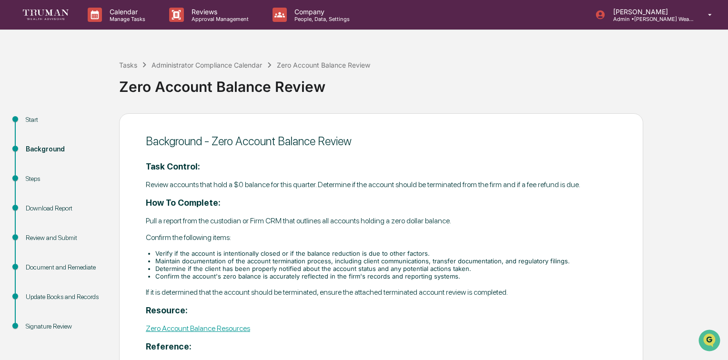
drag, startPoint x: 156, startPoint y: 252, endPoint x: 442, endPoint y: 246, distance: 285.8
click at [442, 246] on div "Task Control: Review accounts that hold a $0 balance for this quarter. Determin…" at bounding box center [381, 329] width 471 height 337
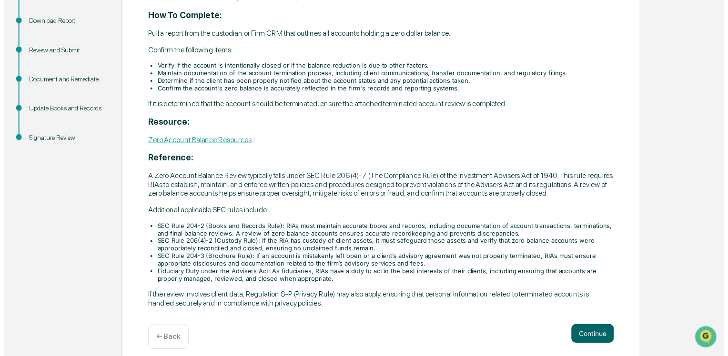
scroll to position [196, 0]
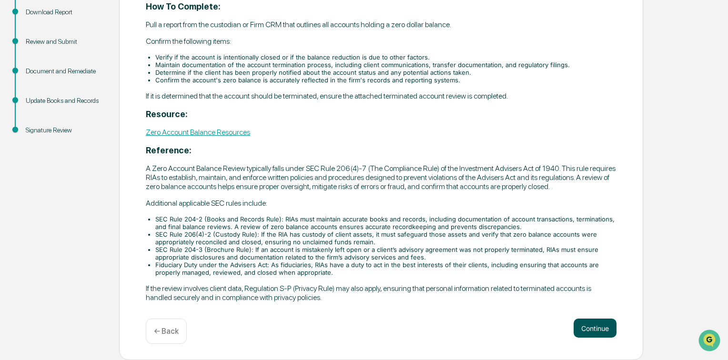
click at [587, 325] on button "Continue" at bounding box center [594, 328] width 43 height 19
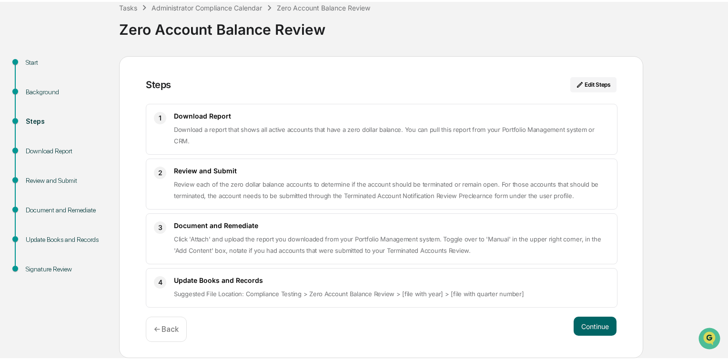
scroll to position [42, 0]
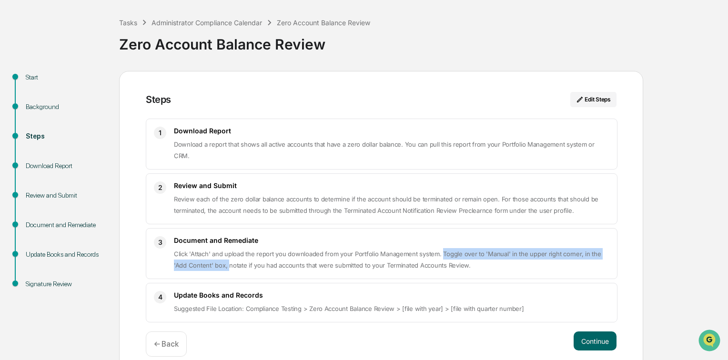
drag, startPoint x: 438, startPoint y: 241, endPoint x: 214, endPoint y: 251, distance: 224.1
click at [214, 251] on span "Click 'Attach' and upload the report you downloaded from your Portfolio Managem…" at bounding box center [387, 259] width 427 height 19
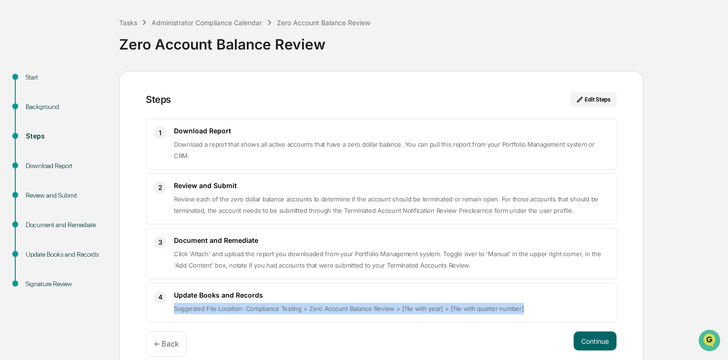
drag, startPoint x: 175, startPoint y: 295, endPoint x: 547, endPoint y: 293, distance: 371.5
click at [547, 303] on p "Suggested File Location: Compliance Testing > Zero Account Balance Review > [fi…" at bounding box center [391, 308] width 435 height 11
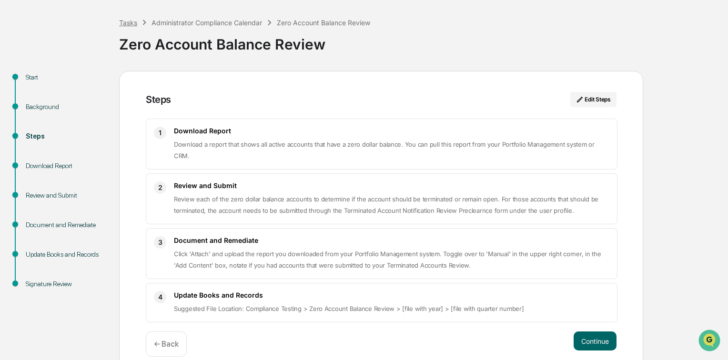
click at [126, 21] on div "Tasks" at bounding box center [128, 23] width 18 height 8
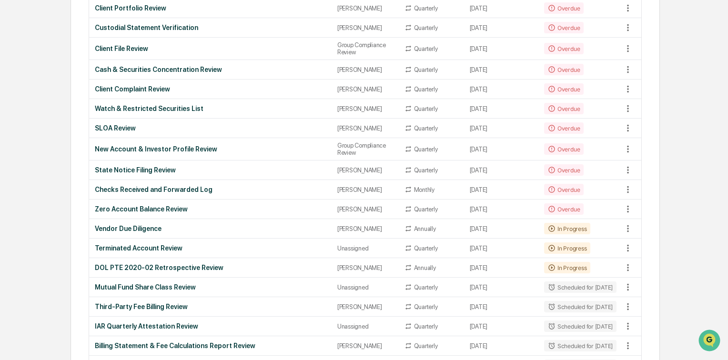
scroll to position [229, 0]
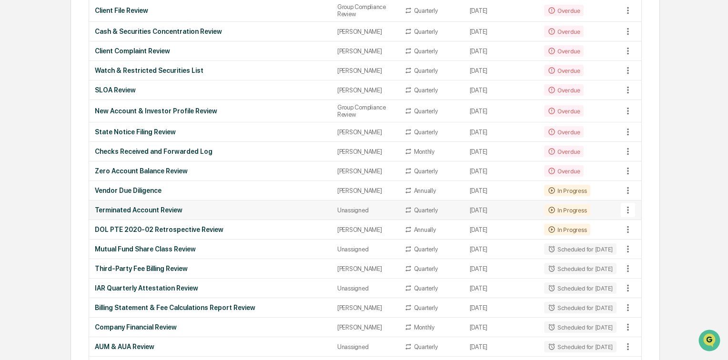
click at [156, 214] on div "Terminated Account Review" at bounding box center [210, 210] width 231 height 8
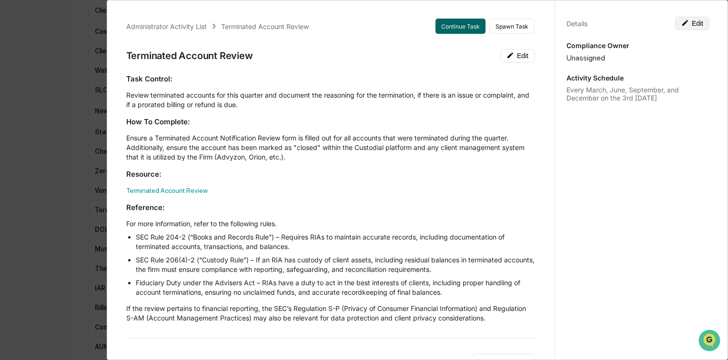
click at [691, 22] on button "Edit" at bounding box center [692, 23] width 34 height 13
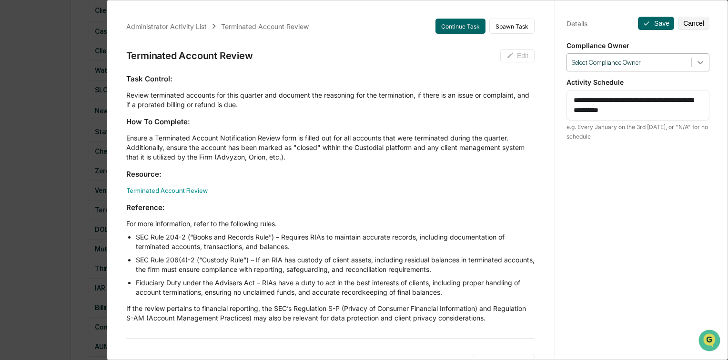
click at [695, 61] on icon at bounding box center [700, 63] width 10 height 10
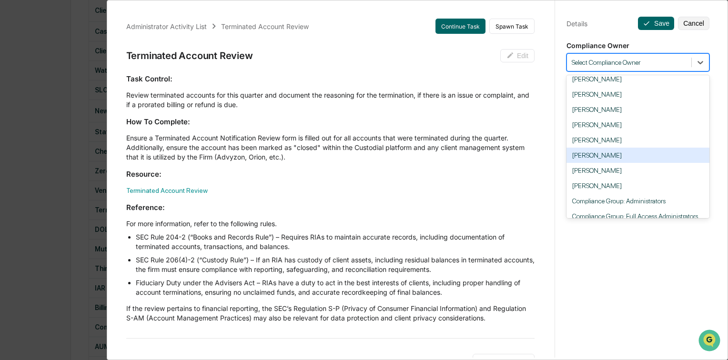
scroll to position [76, 0]
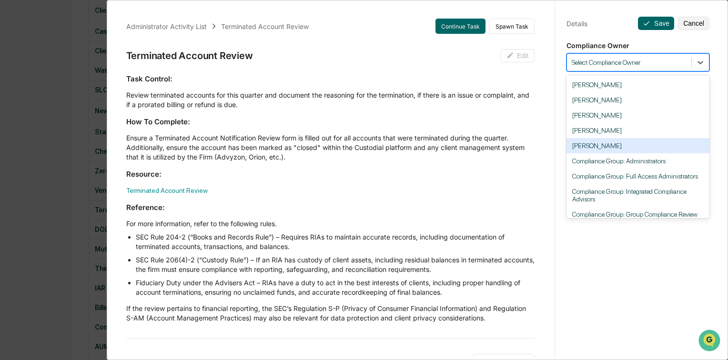
click at [608, 144] on div "[PERSON_NAME]" at bounding box center [637, 145] width 143 height 15
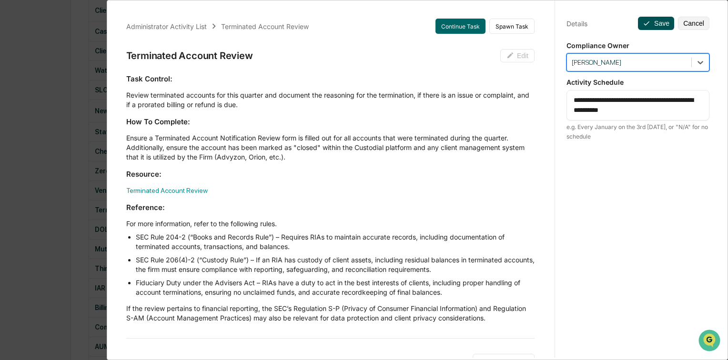
click at [653, 21] on button "Save" at bounding box center [656, 23] width 36 height 13
click at [658, 20] on button "Save" at bounding box center [656, 23] width 36 height 13
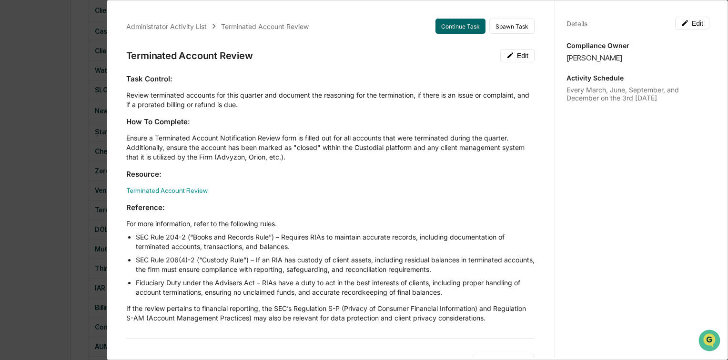
click at [51, 143] on div "Administrator Activity List Terminated Account Review Continue Task Spawn Task …" at bounding box center [364, 180] width 728 height 360
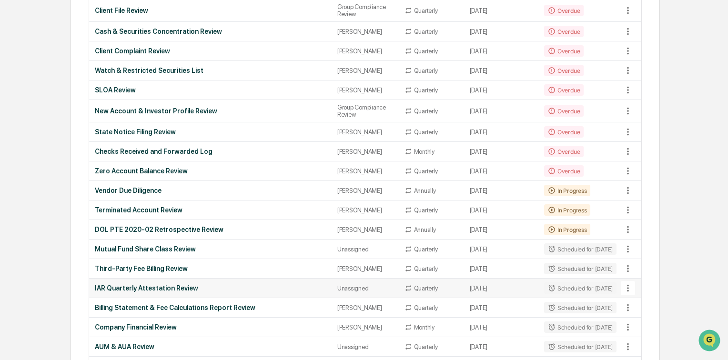
click at [175, 292] on div "IAR Quarterly Attestation Review" at bounding box center [210, 288] width 231 height 8
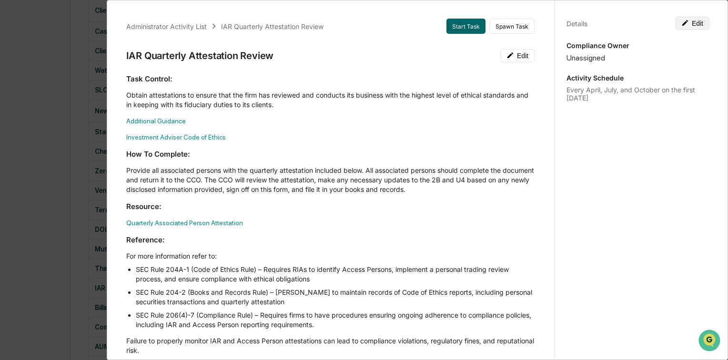
click at [690, 20] on button "Edit" at bounding box center [692, 23] width 34 height 13
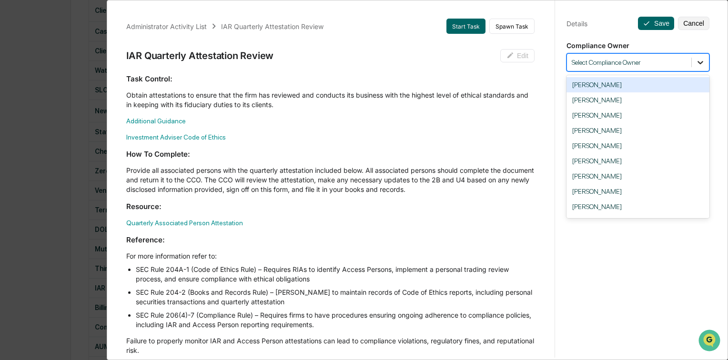
click at [695, 61] on icon at bounding box center [700, 63] width 10 height 10
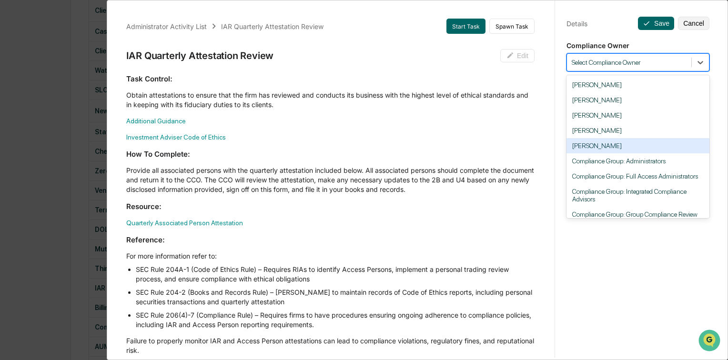
click at [604, 136] on div "[PERSON_NAME]" at bounding box center [637, 130] width 143 height 15
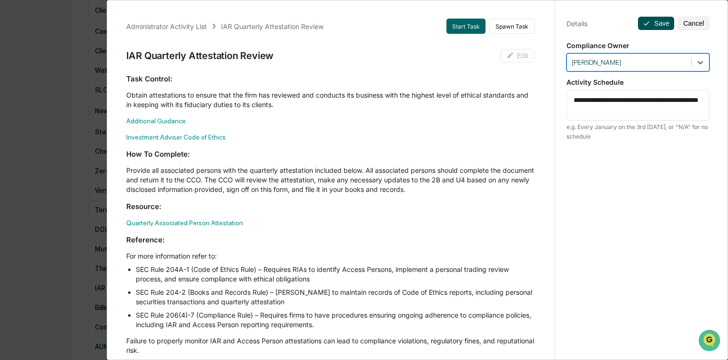
click at [649, 22] on button "Save" at bounding box center [656, 23] width 36 height 13
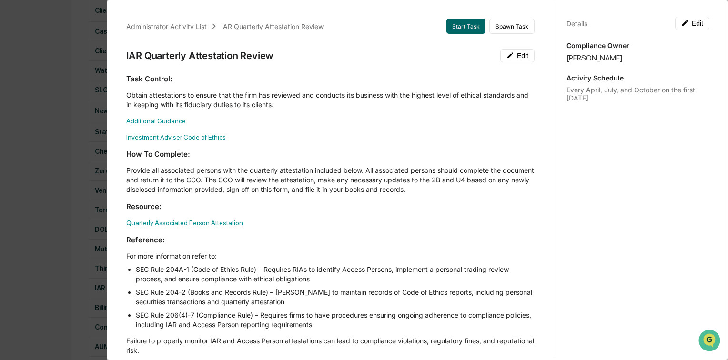
click at [53, 80] on div "Administrator Activity List IAR Quarterly Attestation Review Start Task Spawn T…" at bounding box center [364, 180] width 728 height 360
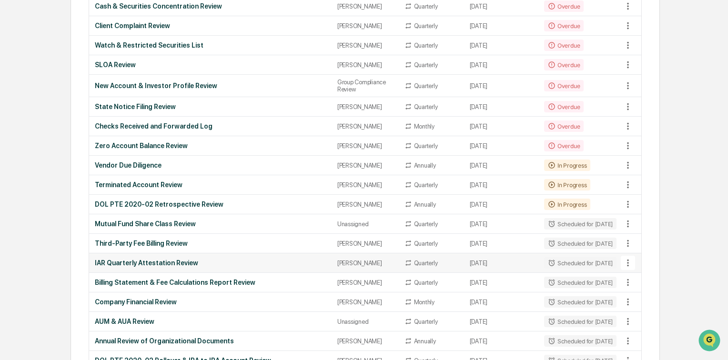
scroll to position [267, 0]
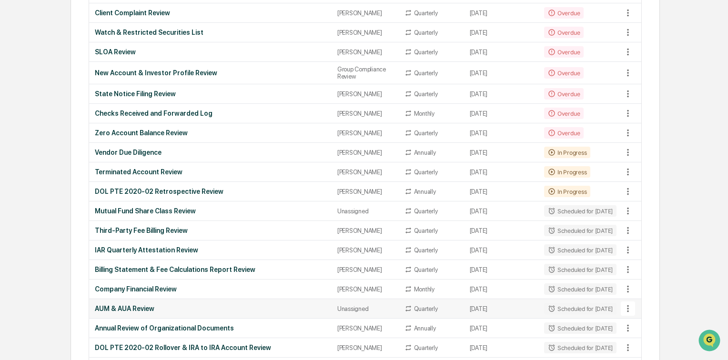
click at [145, 312] on div "AUM & AUA Review" at bounding box center [210, 309] width 231 height 8
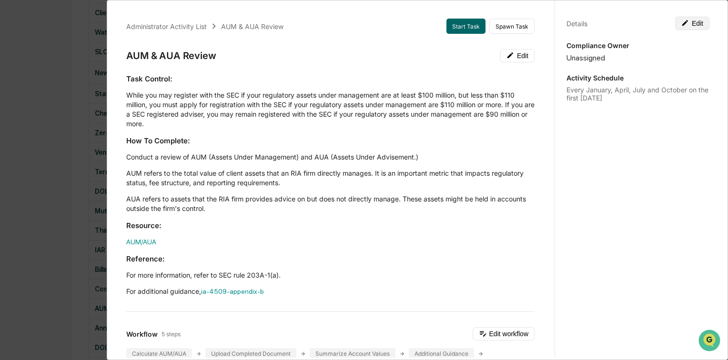
click at [687, 23] on button "Edit" at bounding box center [692, 23] width 34 height 13
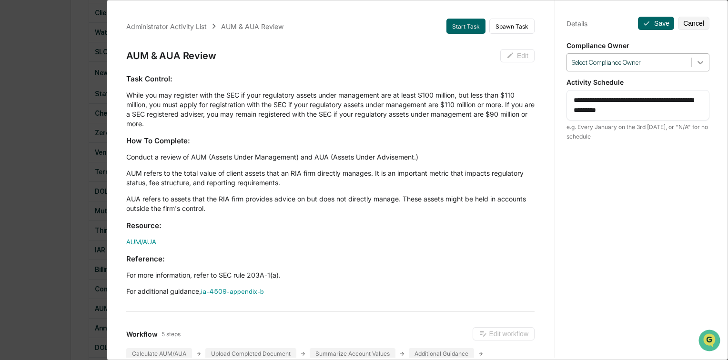
click at [695, 60] on icon at bounding box center [700, 63] width 10 height 10
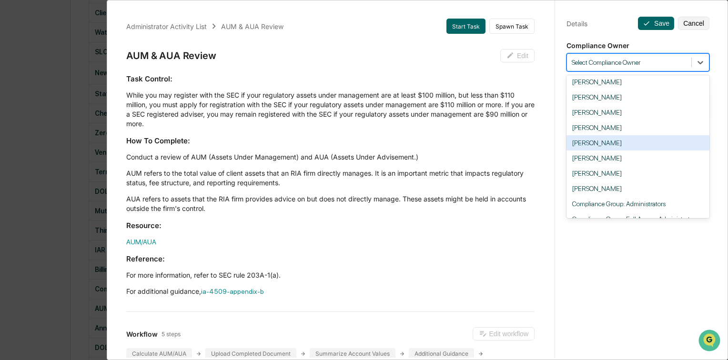
scroll to position [76, 0]
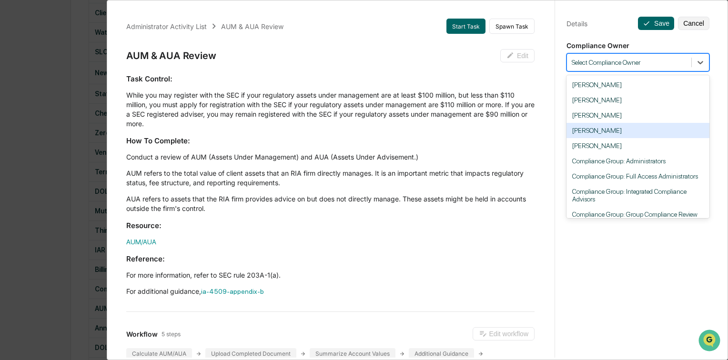
click at [608, 134] on div "[PERSON_NAME]" at bounding box center [637, 130] width 143 height 15
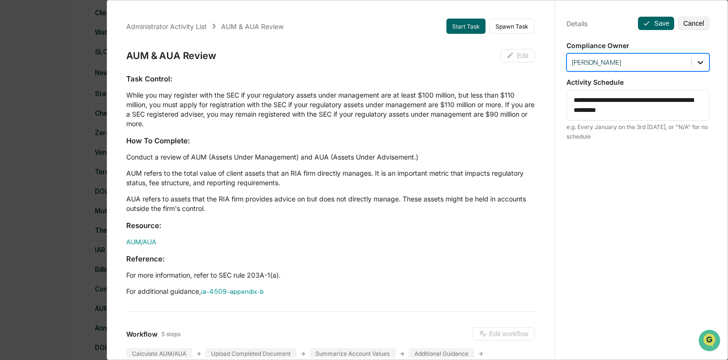
click at [699, 64] on icon at bounding box center [700, 63] width 10 height 10
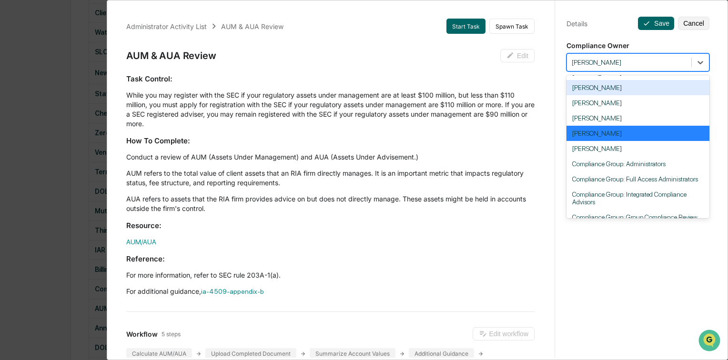
scroll to position [81, 0]
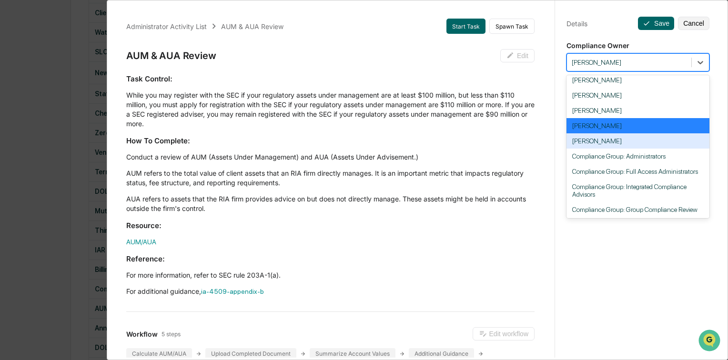
click at [615, 142] on div "[PERSON_NAME]" at bounding box center [637, 140] width 143 height 15
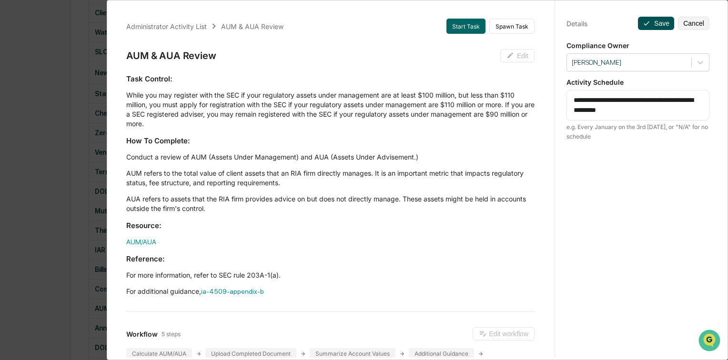
click at [646, 21] on button "Save" at bounding box center [656, 23] width 36 height 13
click at [655, 24] on button "Save" at bounding box center [656, 23] width 36 height 13
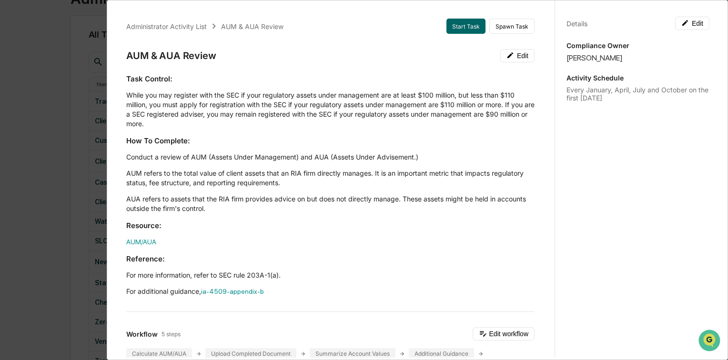
scroll to position [76, 0]
click at [53, 140] on div "Administrator Activity List AUM & AUA Review Start Task Spawn Task AUM & AUA Re…" at bounding box center [364, 180] width 728 height 360
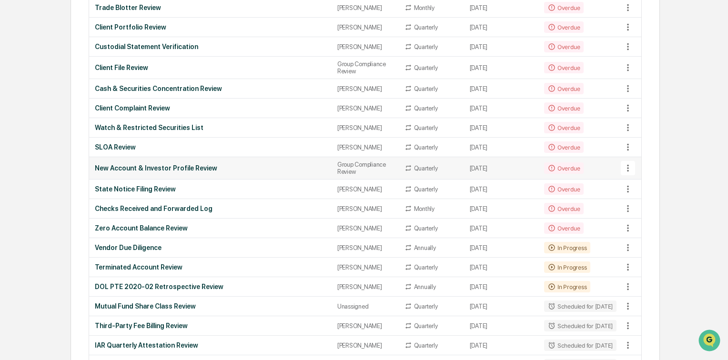
scroll to position [191, 0]
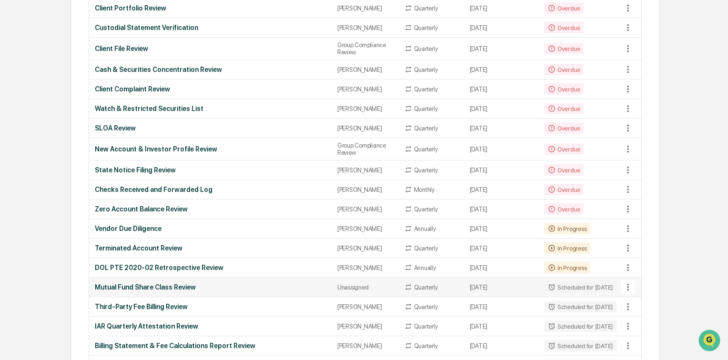
click at [164, 291] on div "Mutual Fund Share Class Review" at bounding box center [210, 287] width 231 height 8
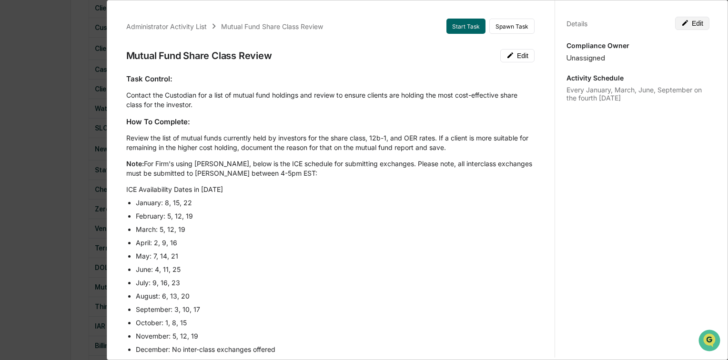
click at [692, 21] on button "Edit" at bounding box center [692, 23] width 34 height 13
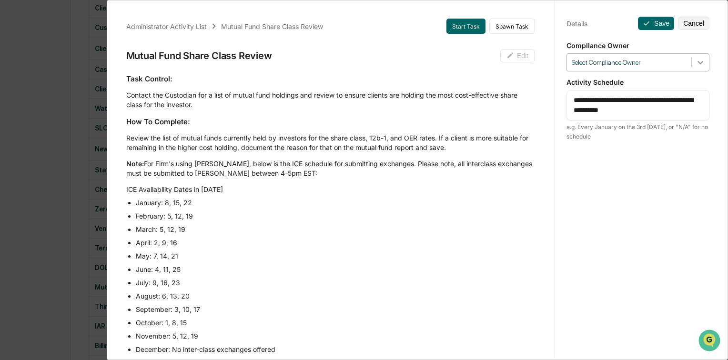
click at [700, 66] on icon at bounding box center [700, 63] width 10 height 10
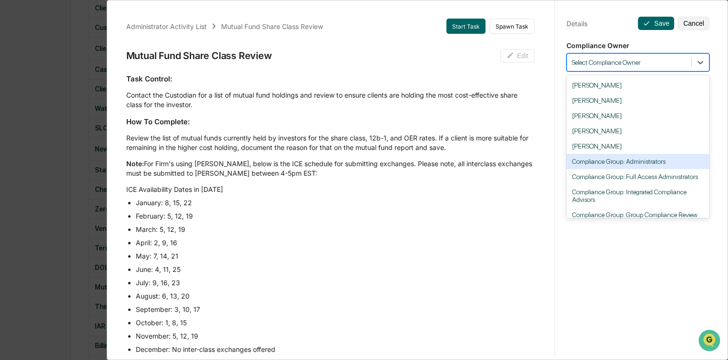
scroll to position [76, 0]
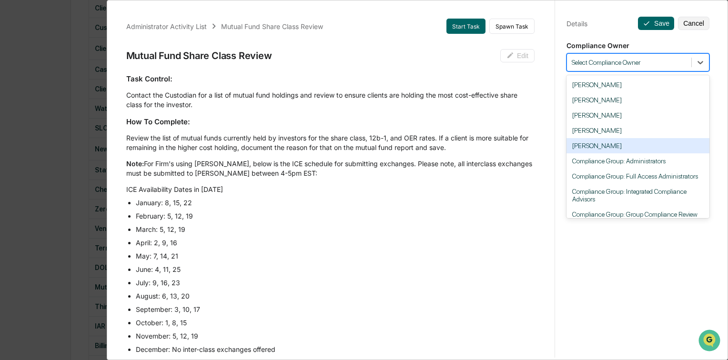
click at [621, 146] on div "[PERSON_NAME]" at bounding box center [637, 145] width 143 height 15
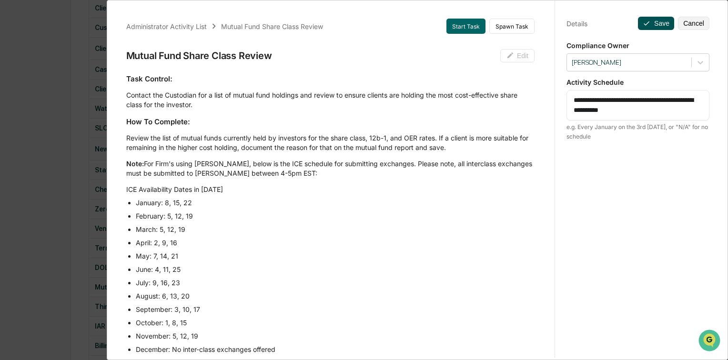
click at [652, 25] on button "Save" at bounding box center [656, 23] width 36 height 13
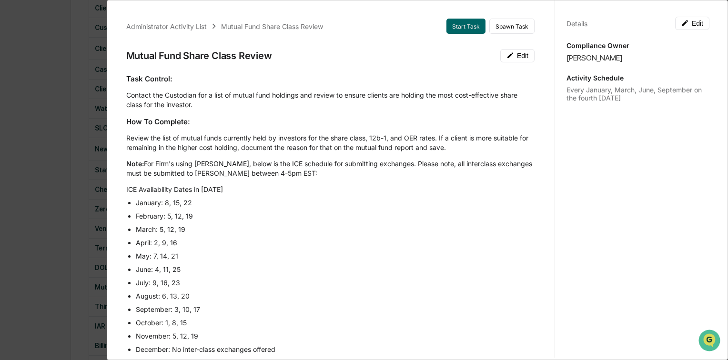
click at [33, 152] on div "Administrator Activity List Mutual Fund Share Class Review Start Task Spawn Tas…" at bounding box center [364, 180] width 728 height 360
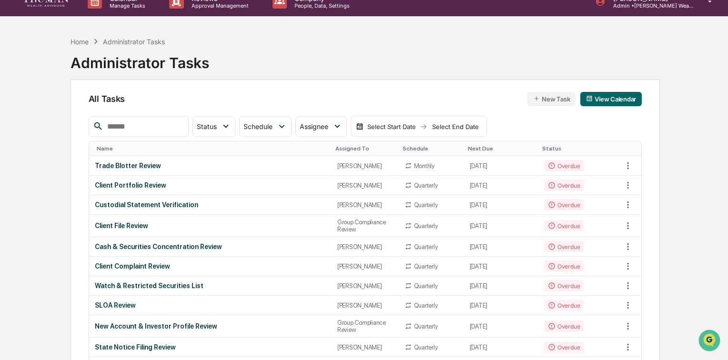
scroll to position [0, 0]
